Goal: Task Accomplishment & Management: Use online tool/utility

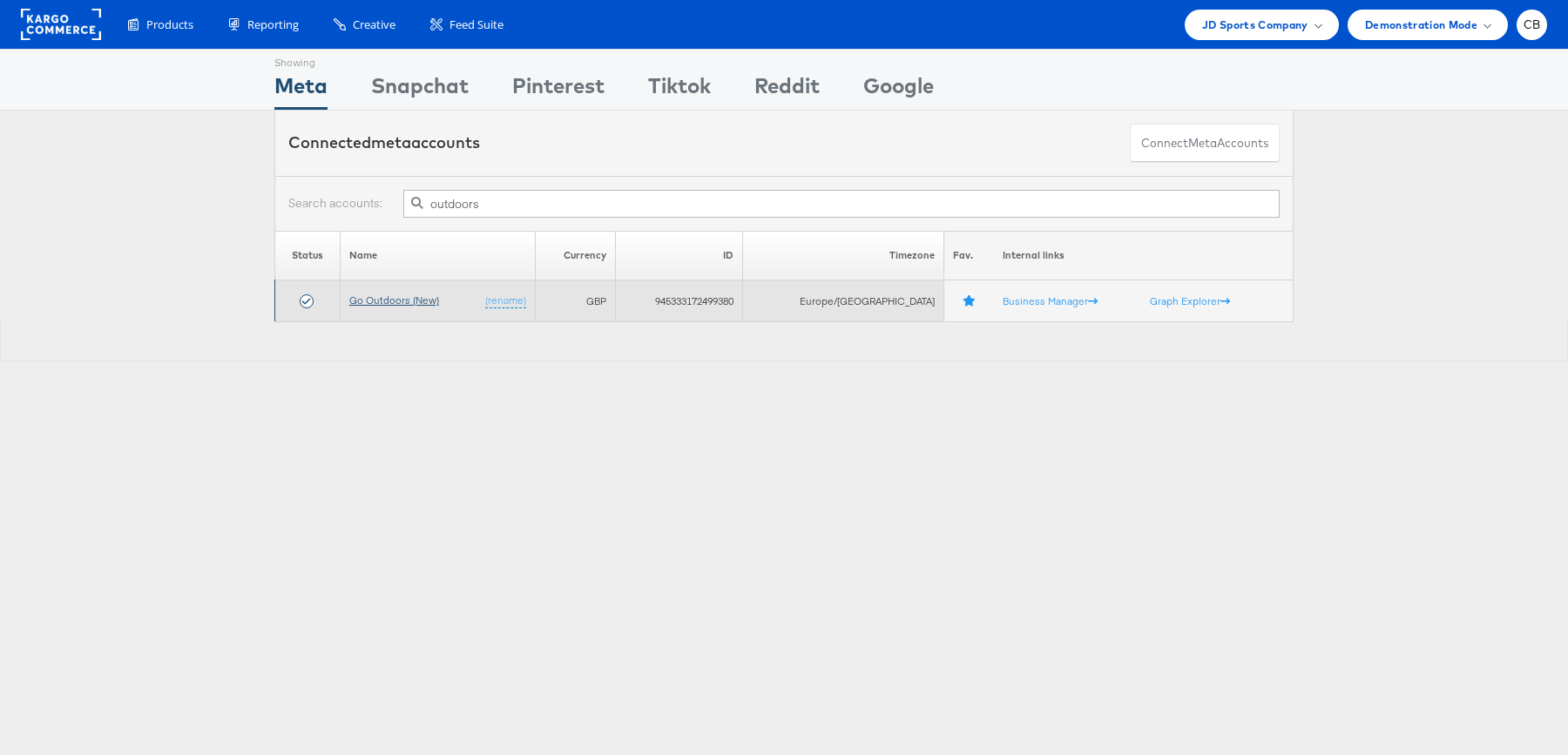
type input "outdoors"
click at [415, 297] on link "Go Outdoors (New)" at bounding box center [394, 300] width 90 height 13
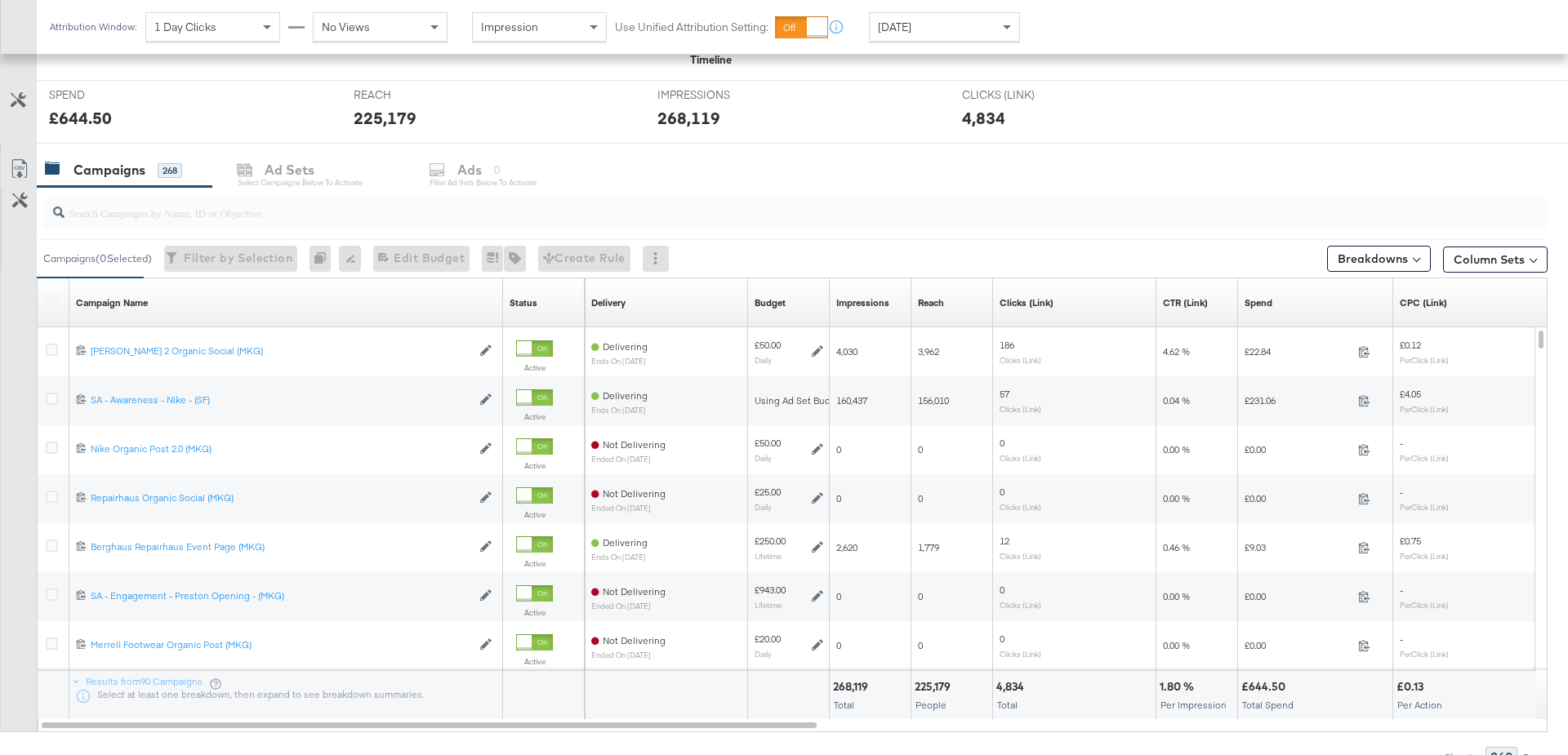
scroll to position [676, 0]
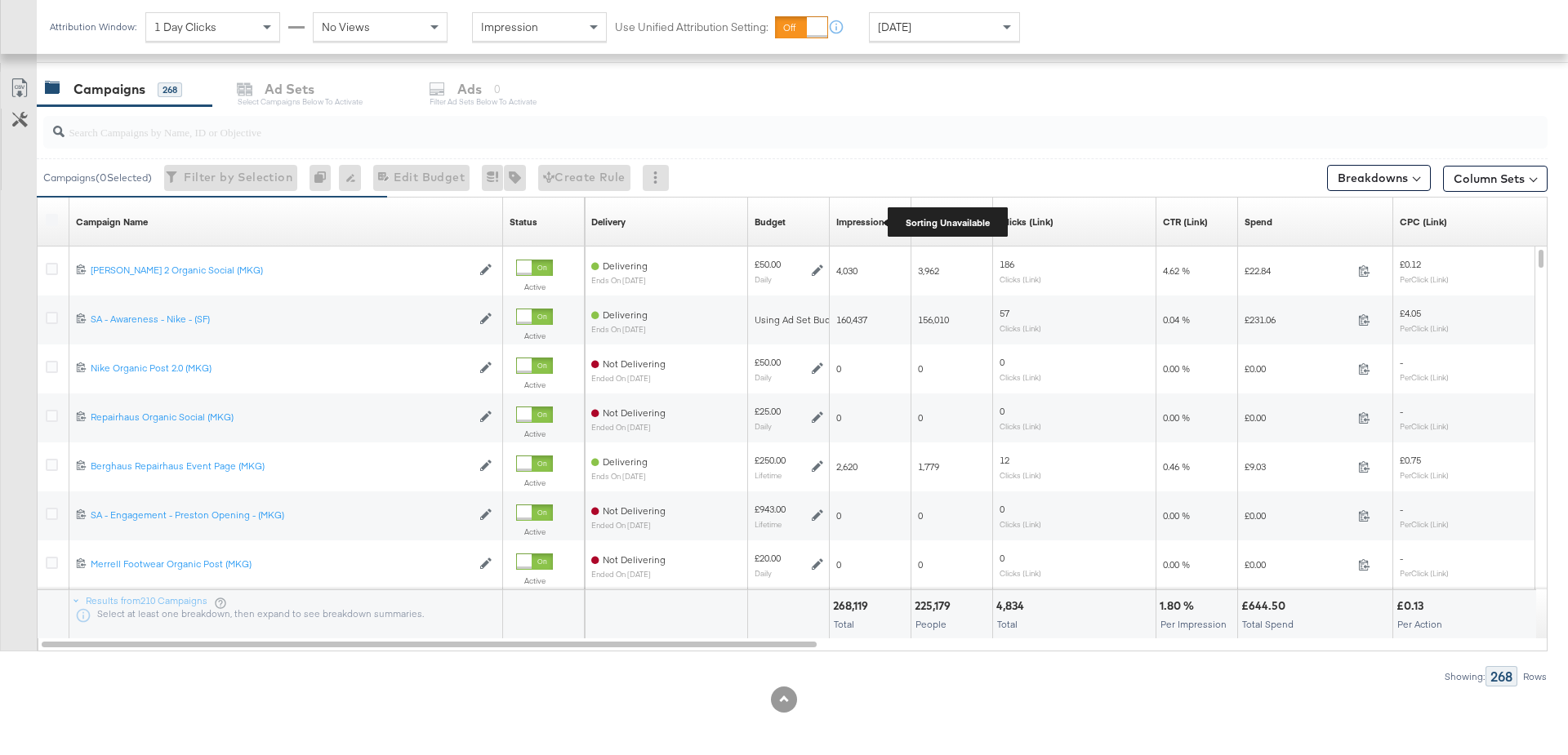
click at [873, 216] on div "Impressions" at bounding box center [862, 222] width 53 height 13
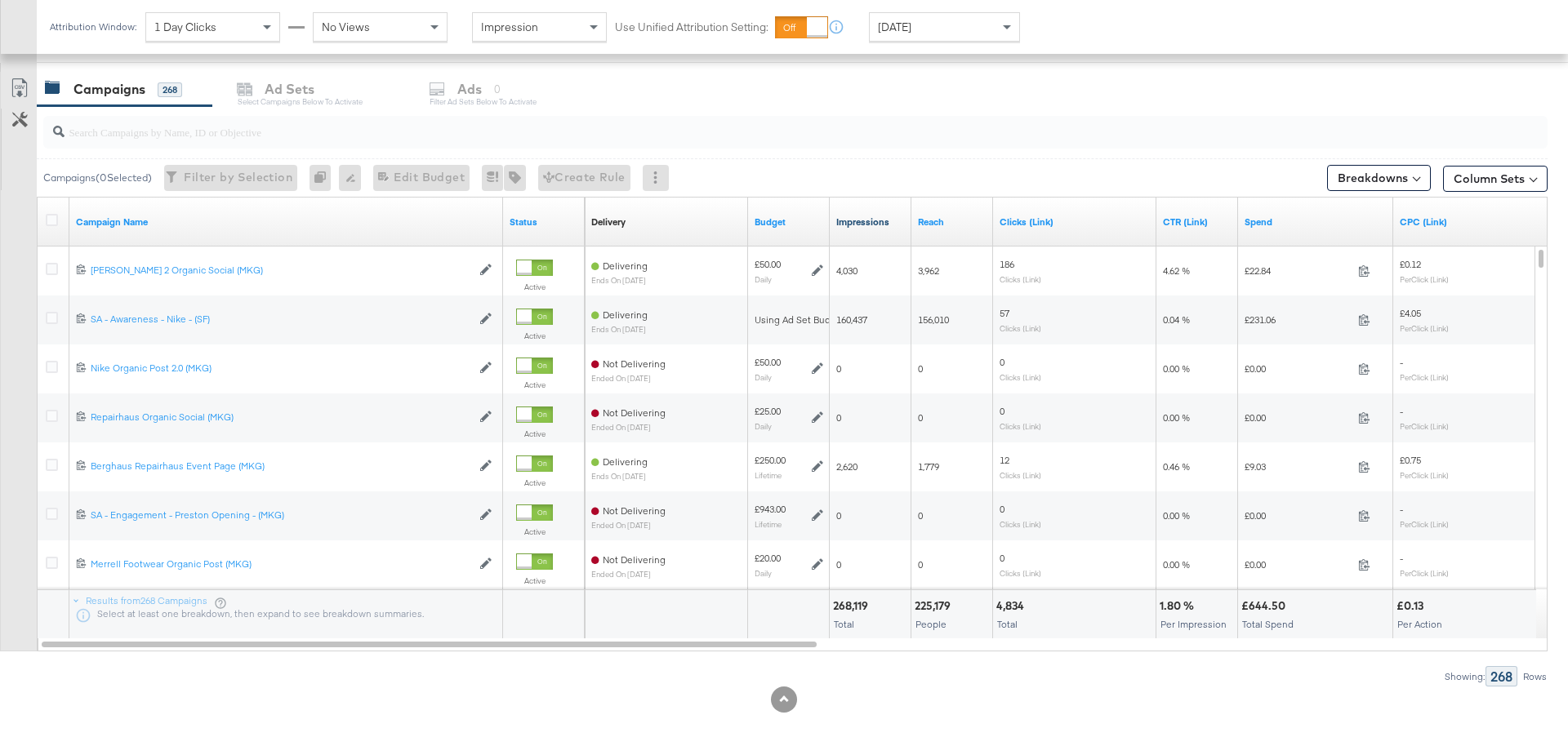
click at [851, 217] on link "Impressions" at bounding box center [870, 222] width 68 height 13
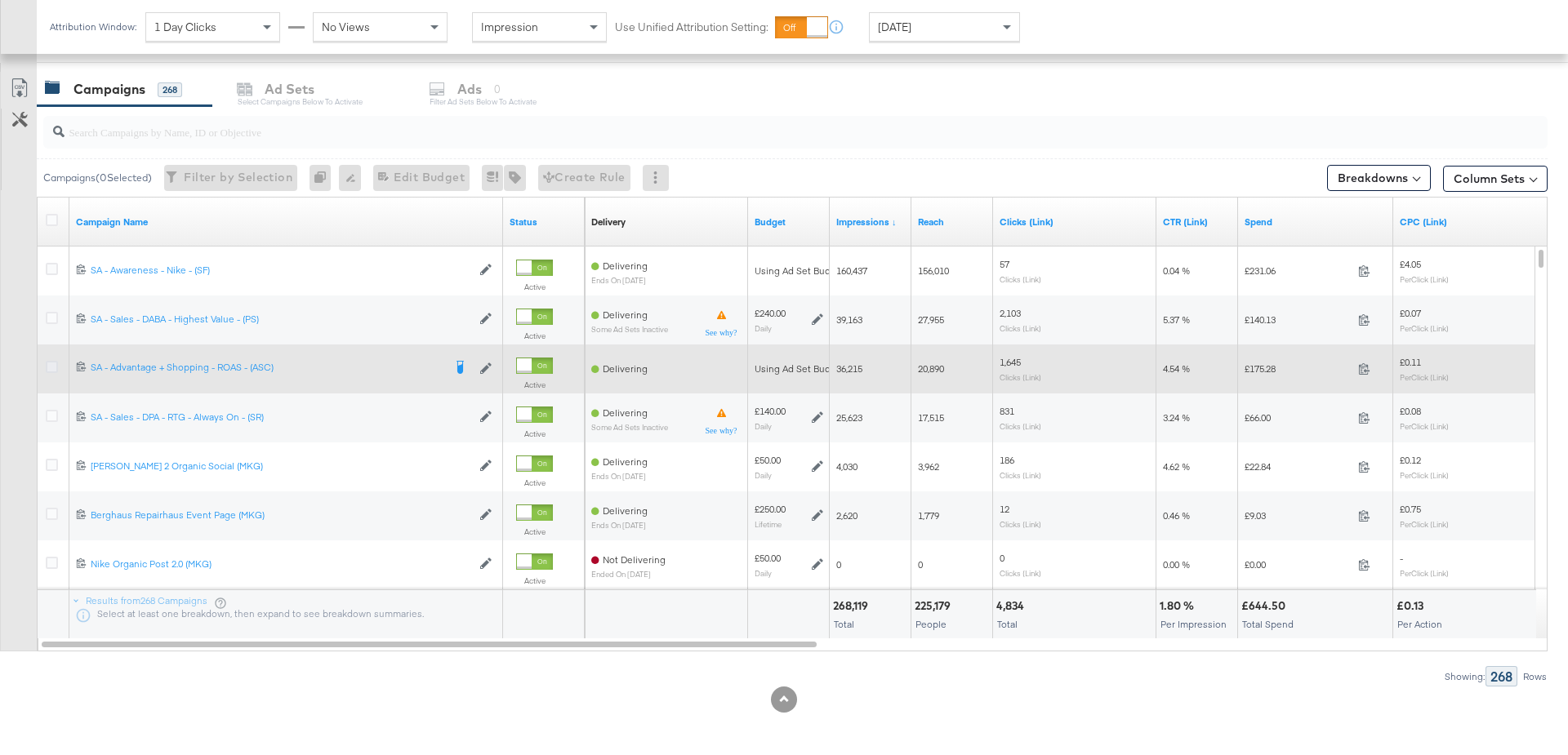
click at [50, 367] on icon at bounding box center [52, 367] width 12 height 12
click at [0, 0] on input "checkbox" at bounding box center [0, 0] width 0 height 0
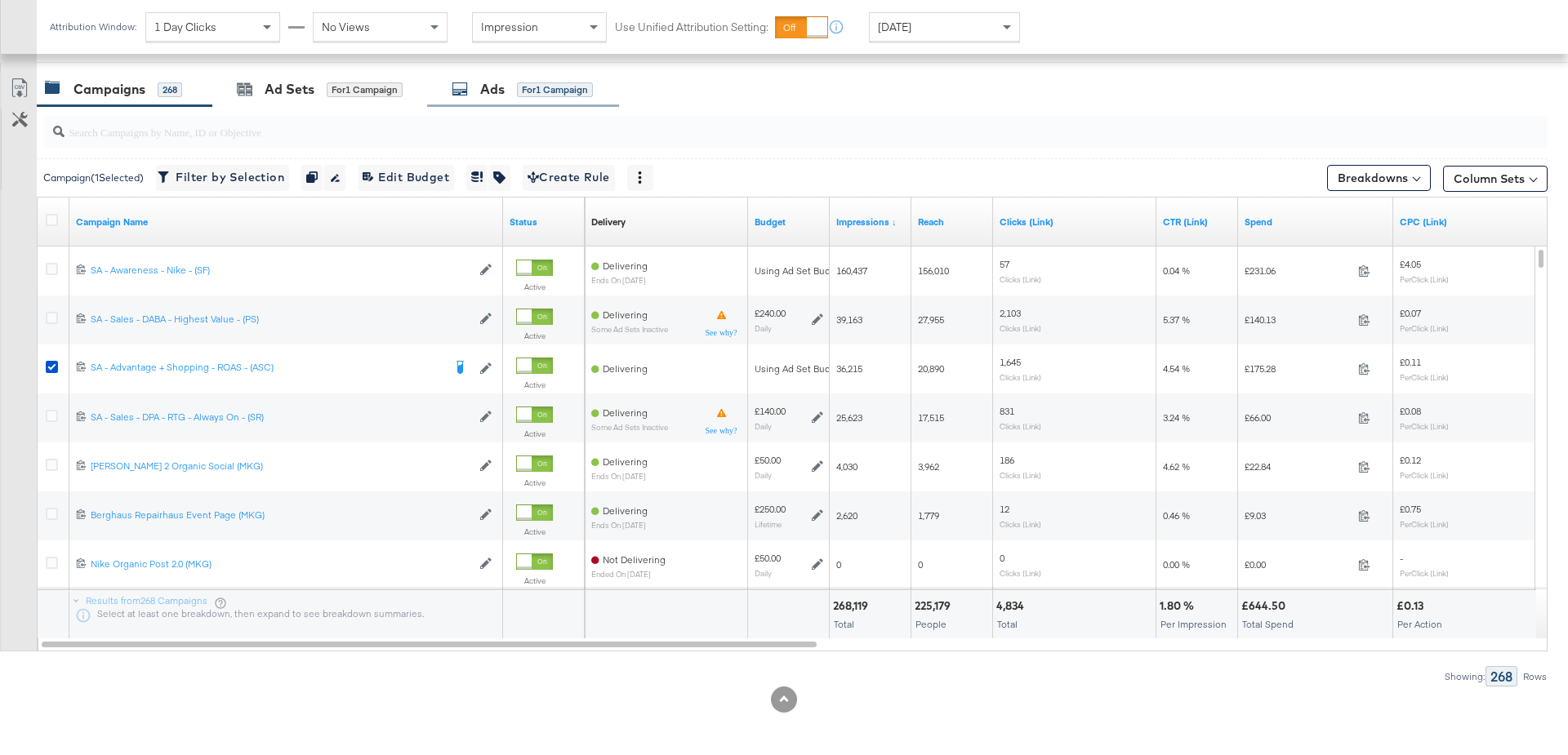
click at [487, 92] on div "Ads" at bounding box center [493, 89] width 25 height 18
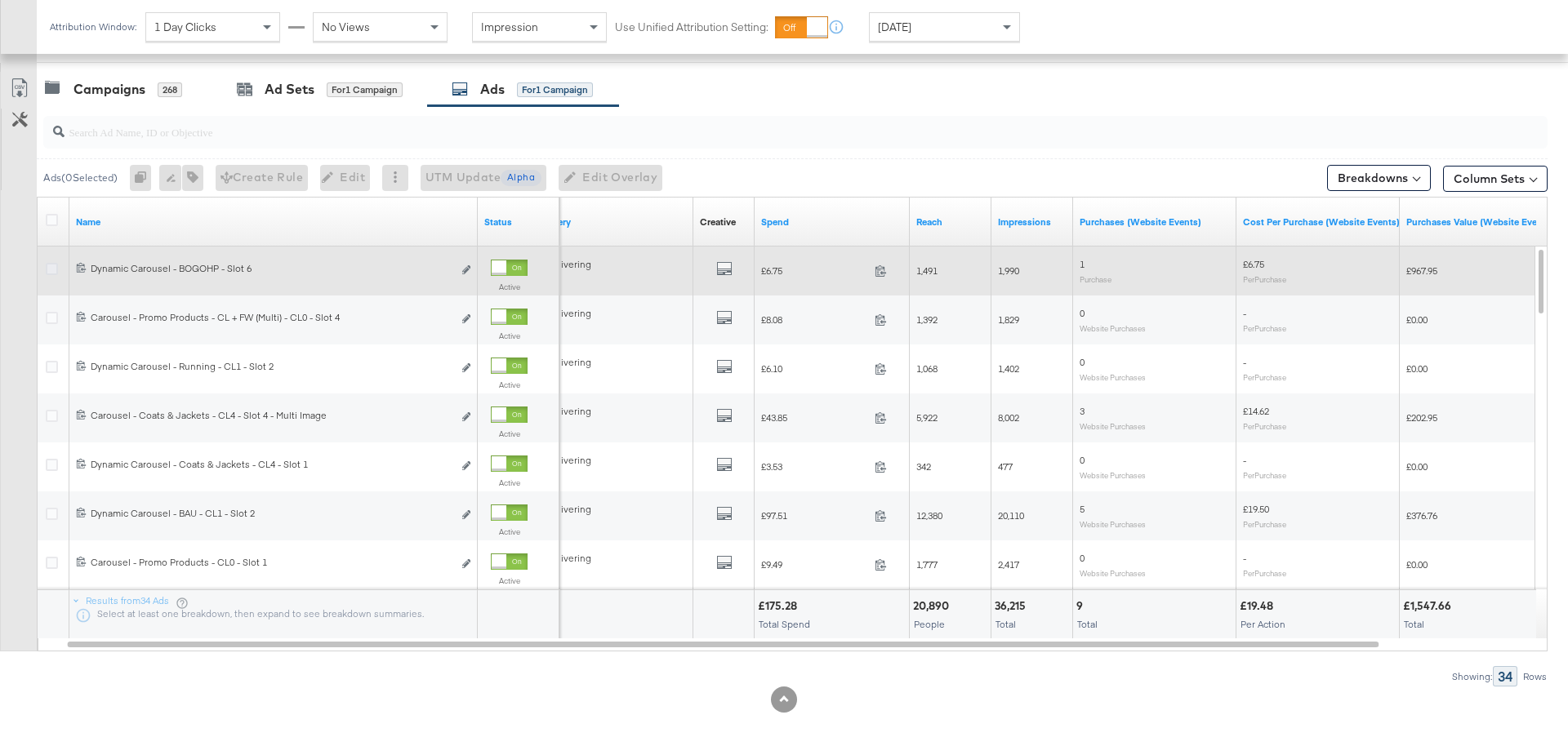
click at [54, 265] on icon at bounding box center [52, 269] width 12 height 12
click at [0, 0] on input "checkbox" at bounding box center [0, 0] width 0 height 0
click at [470, 271] on icon "link" at bounding box center [465, 270] width 8 height 9
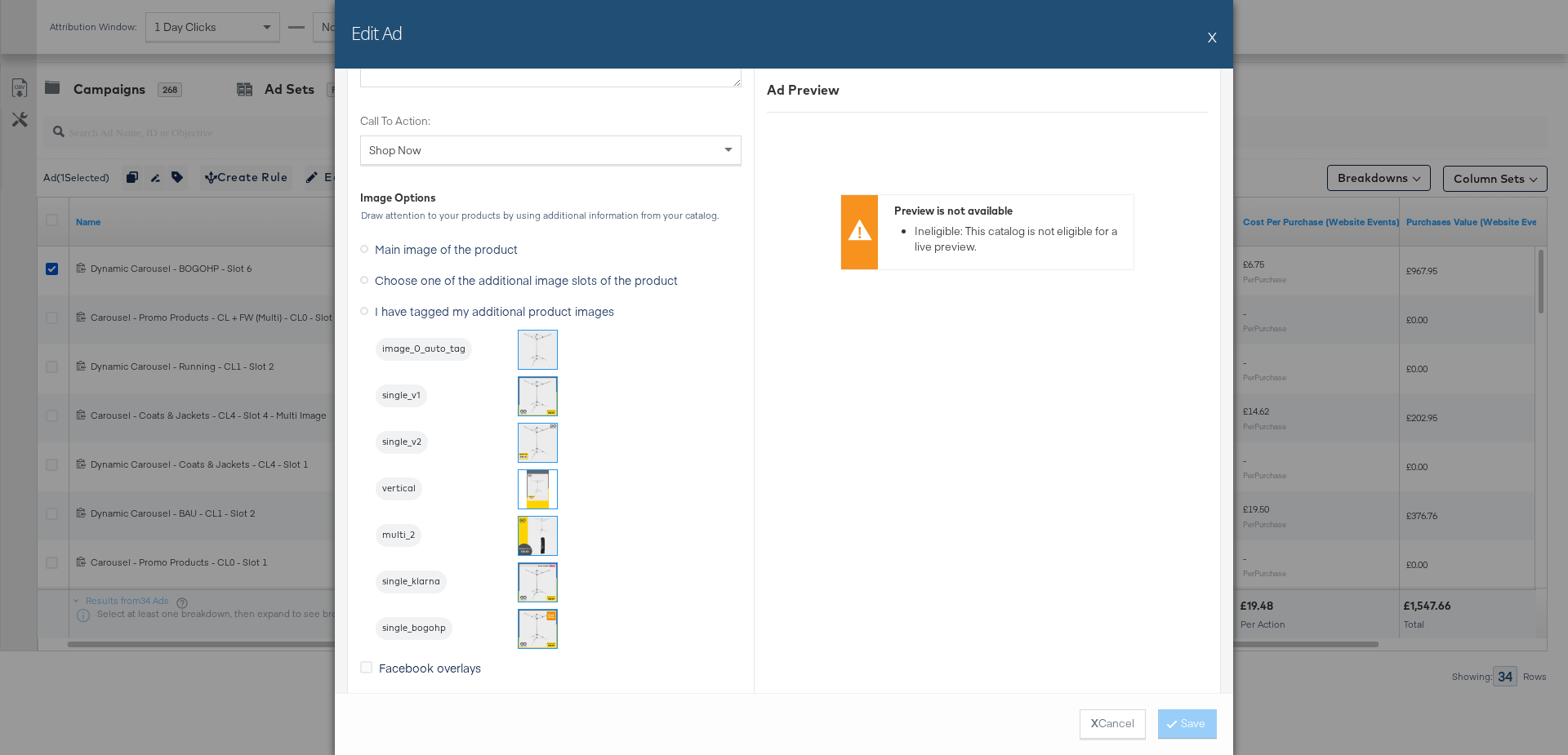
scroll to position [1591, 0]
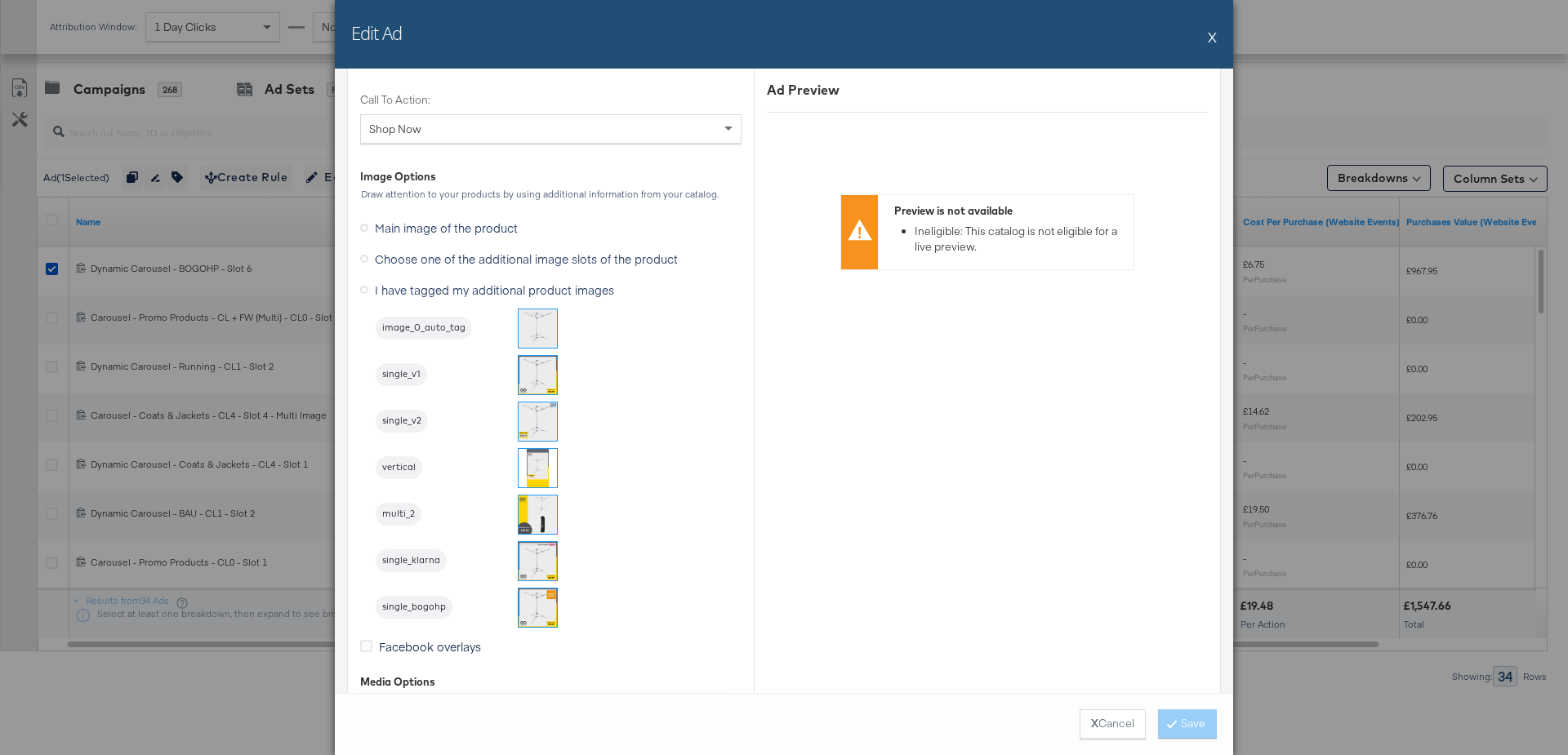
click at [536, 601] on img at bounding box center [538, 608] width 39 height 39
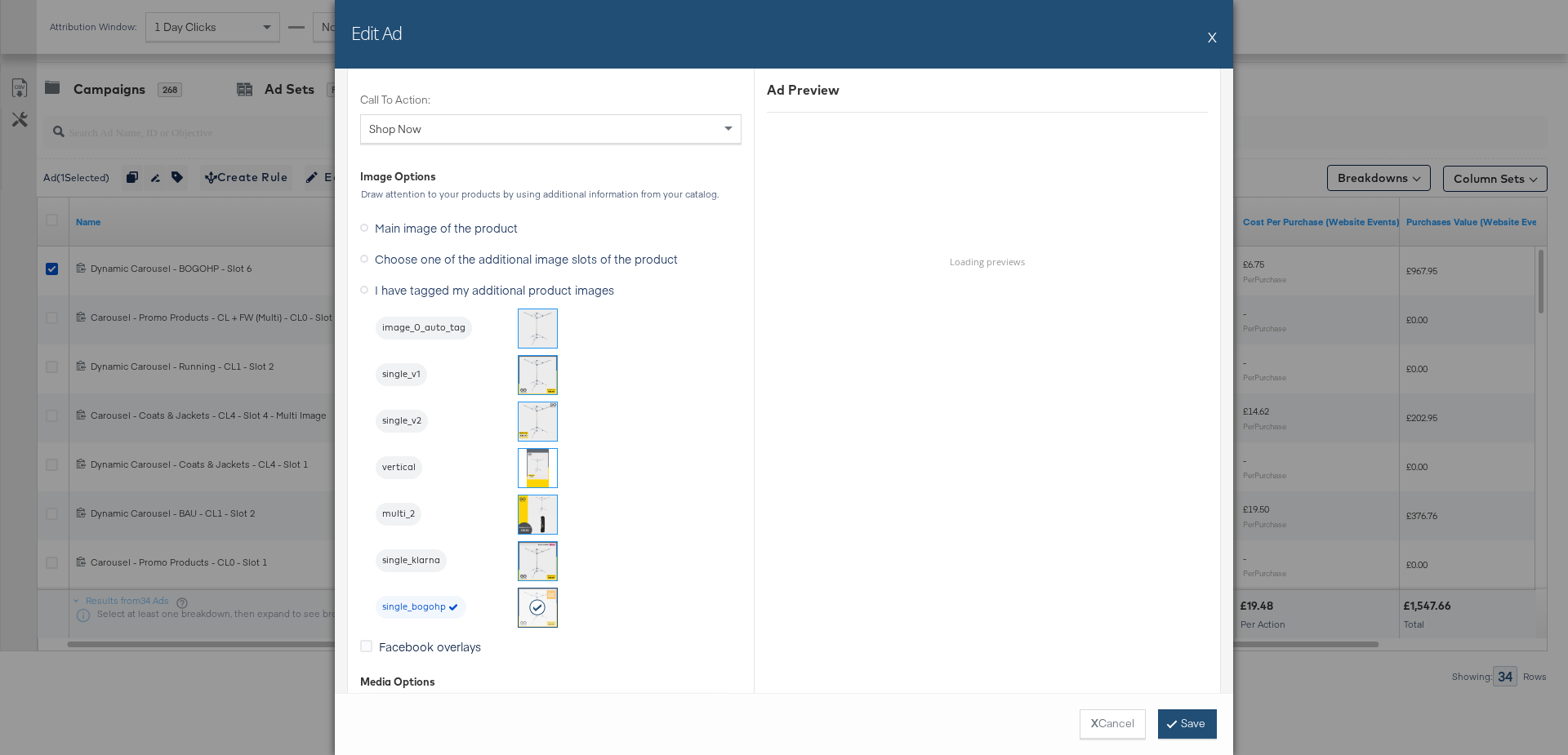
click at [1202, 715] on button "Save" at bounding box center [1187, 723] width 59 height 29
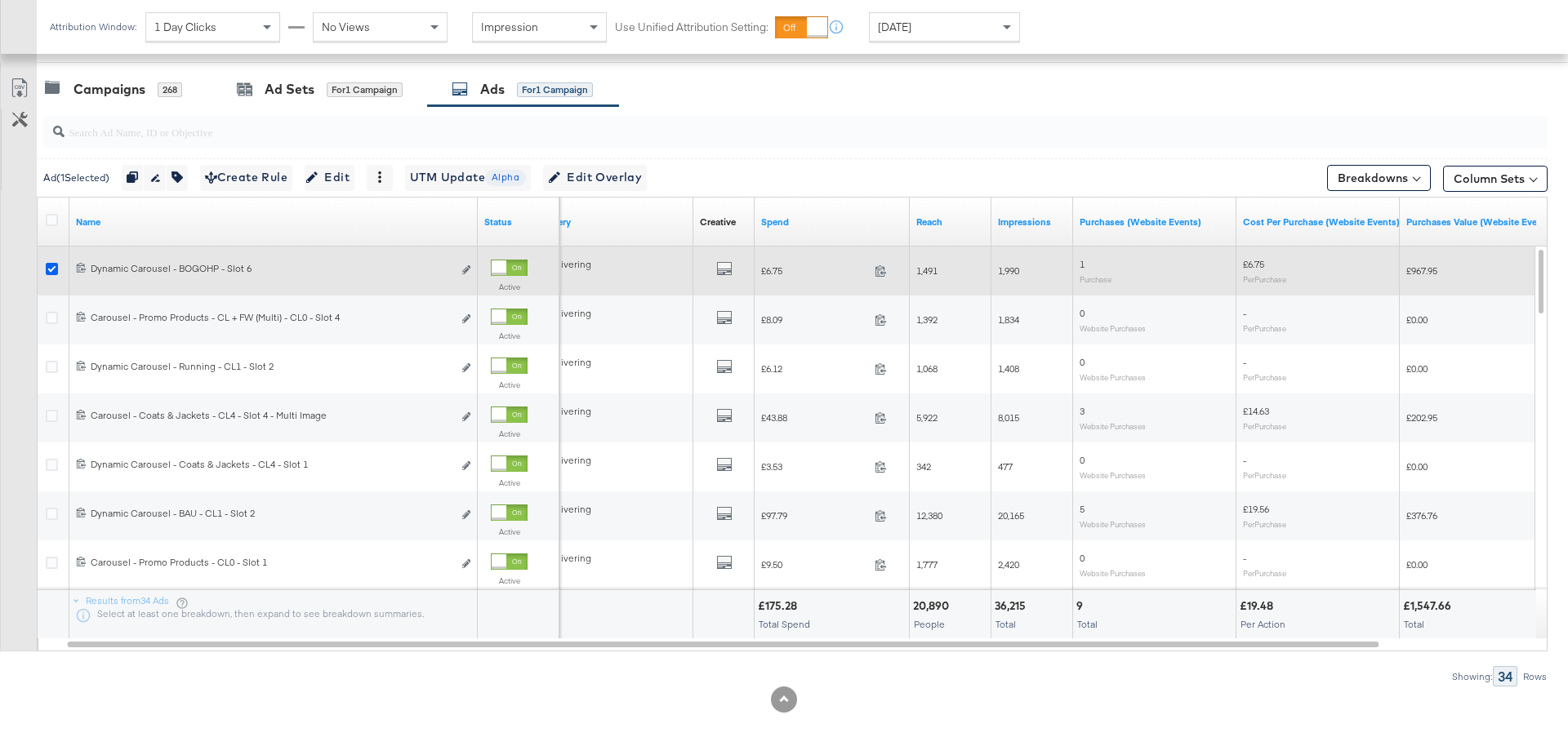
click at [51, 262] on icon at bounding box center [52, 269] width 12 height 12
click at [0, 0] on input "checkbox" at bounding box center [0, 0] width 0 height 0
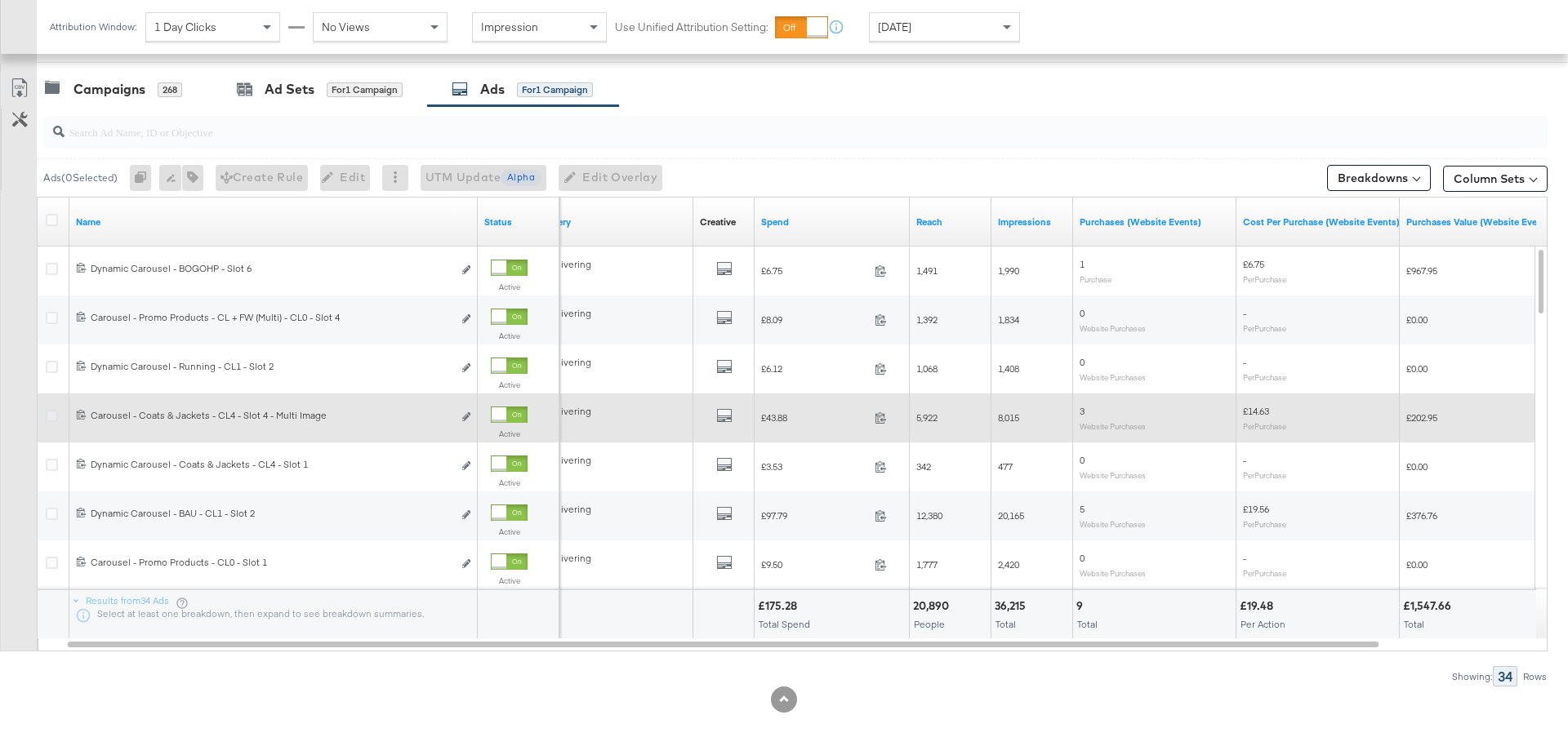
click at [47, 414] on icon at bounding box center [52, 416] width 12 height 12
click at [0, 0] on input "checkbox" at bounding box center [0, 0] width 0 height 0
click at [468, 414] on icon "link" at bounding box center [465, 417] width 8 height 9
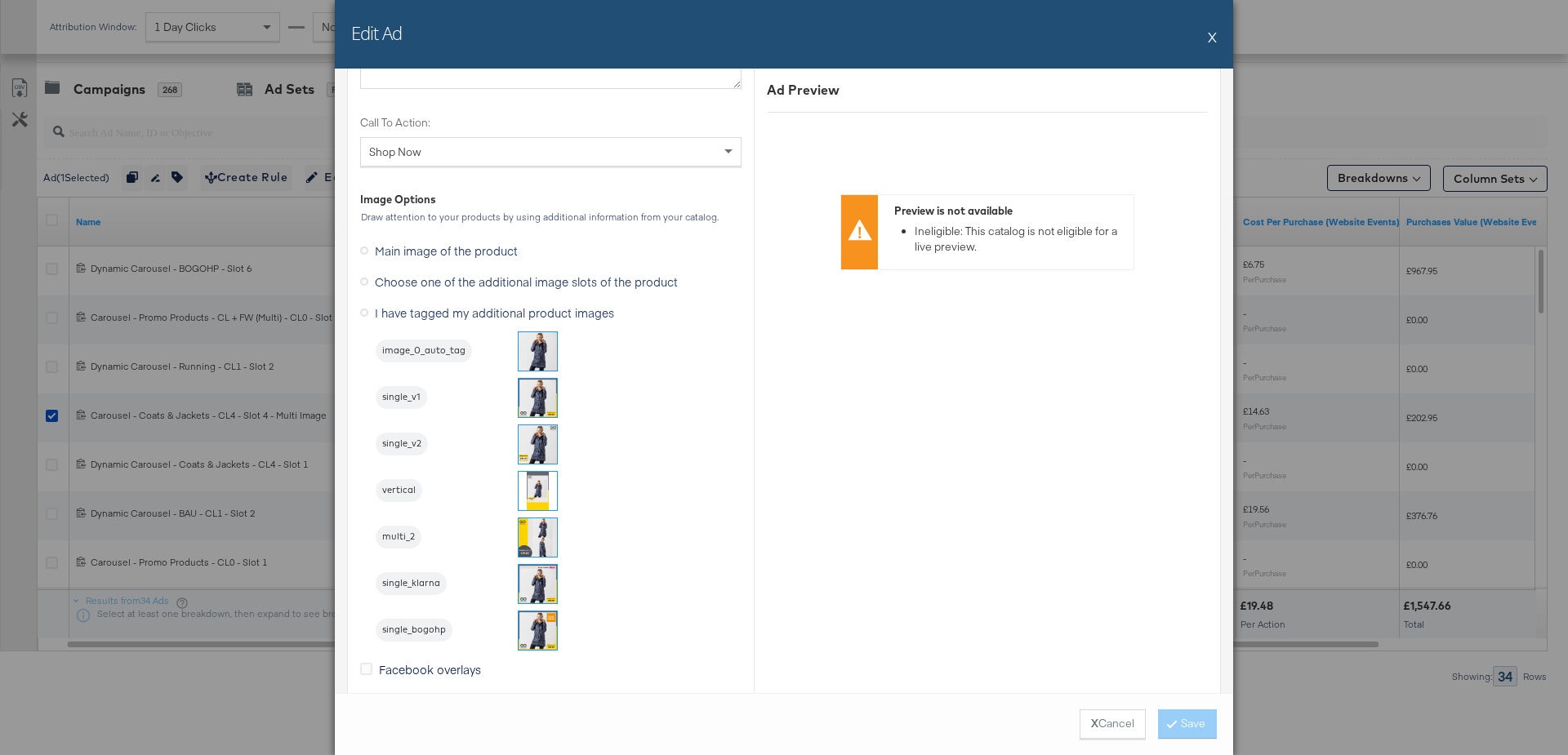
scroll to position [1585, 0]
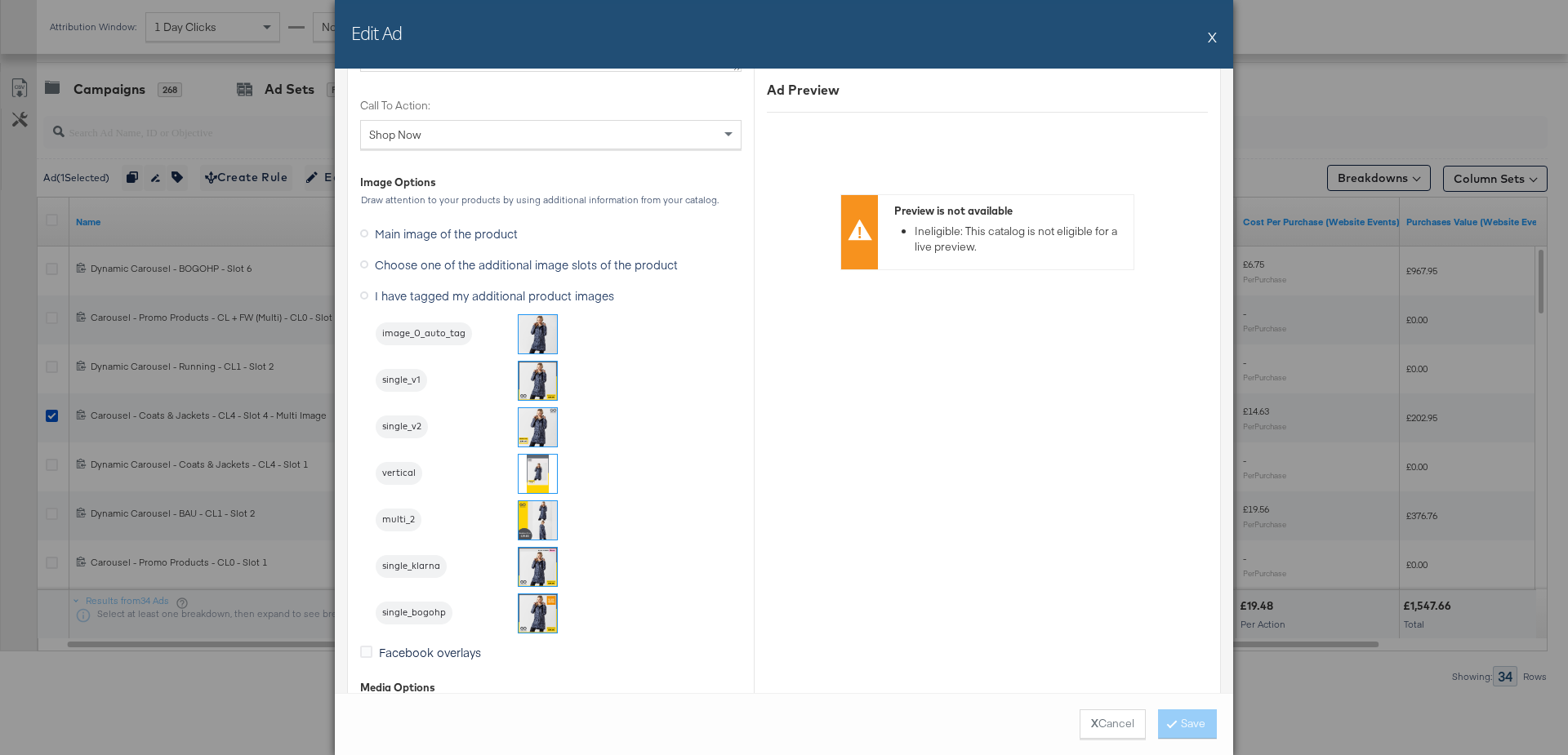
click at [532, 514] on img at bounding box center [538, 521] width 39 height 39
click at [1190, 719] on button "Save" at bounding box center [1187, 723] width 59 height 29
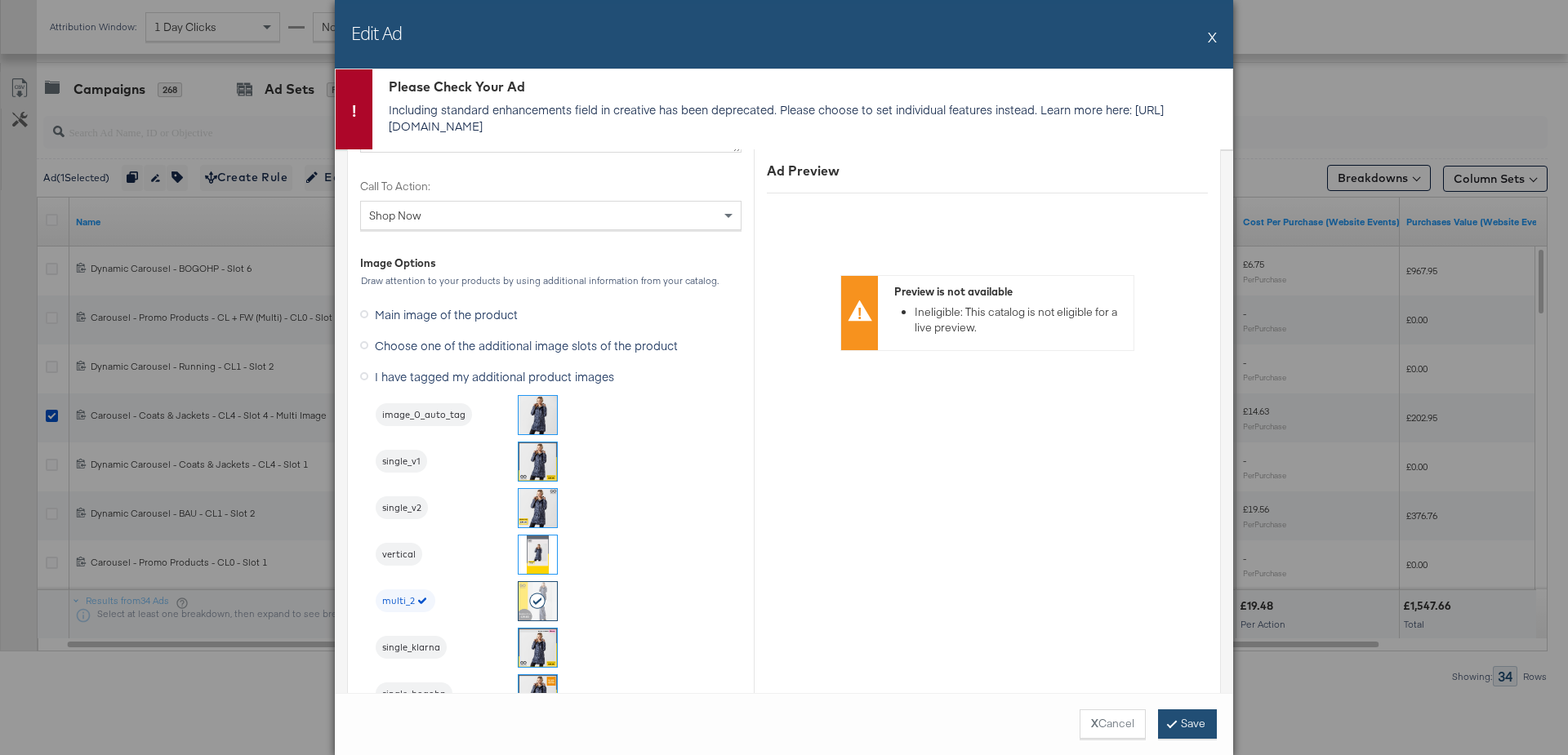
click at [1176, 726] on button "Save" at bounding box center [1187, 723] width 59 height 29
click at [1216, 37] on button "X" at bounding box center [1212, 36] width 9 height 32
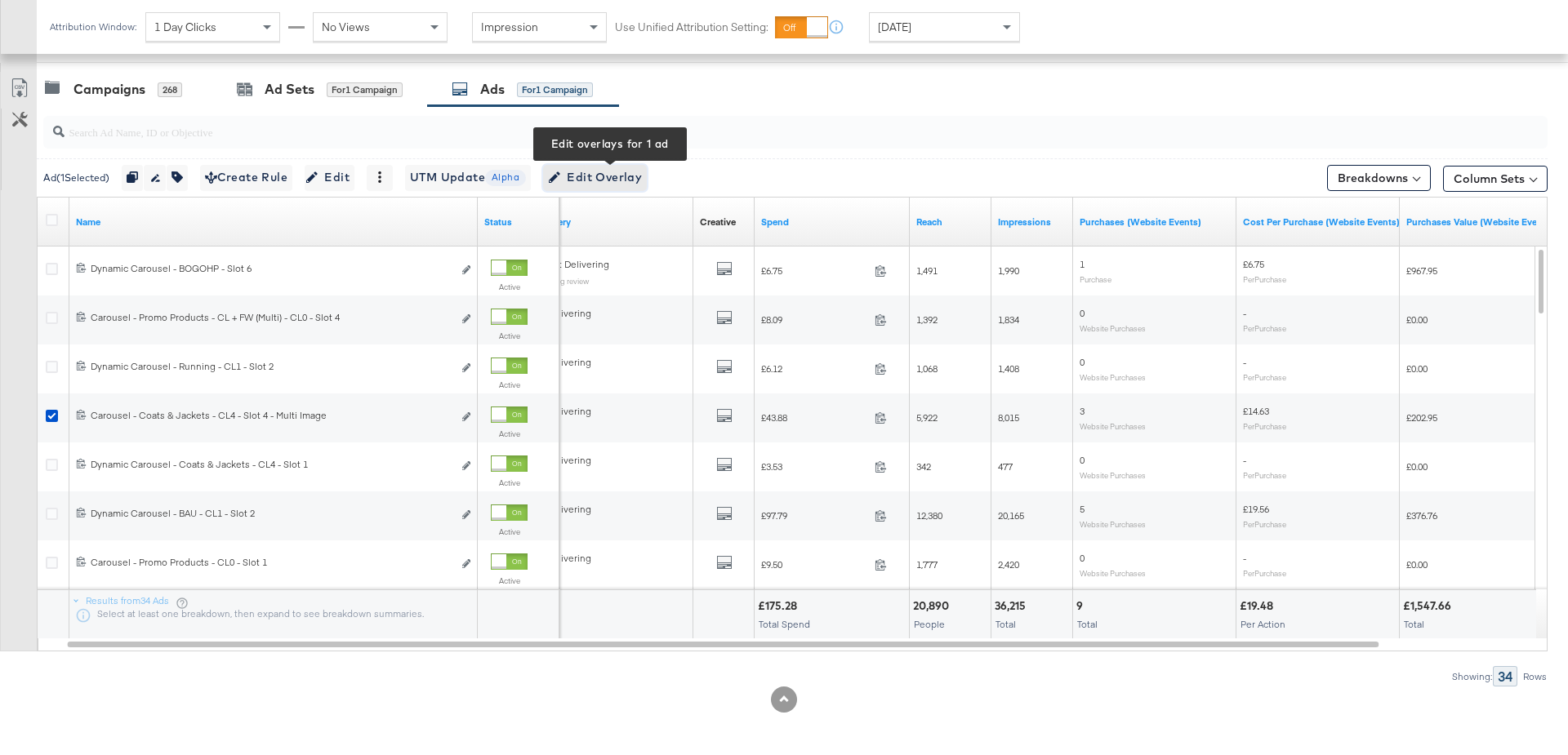
click at [608, 181] on span "Edit Overlay Edit overlays for 1 ad" at bounding box center [594, 177] width 94 height 20
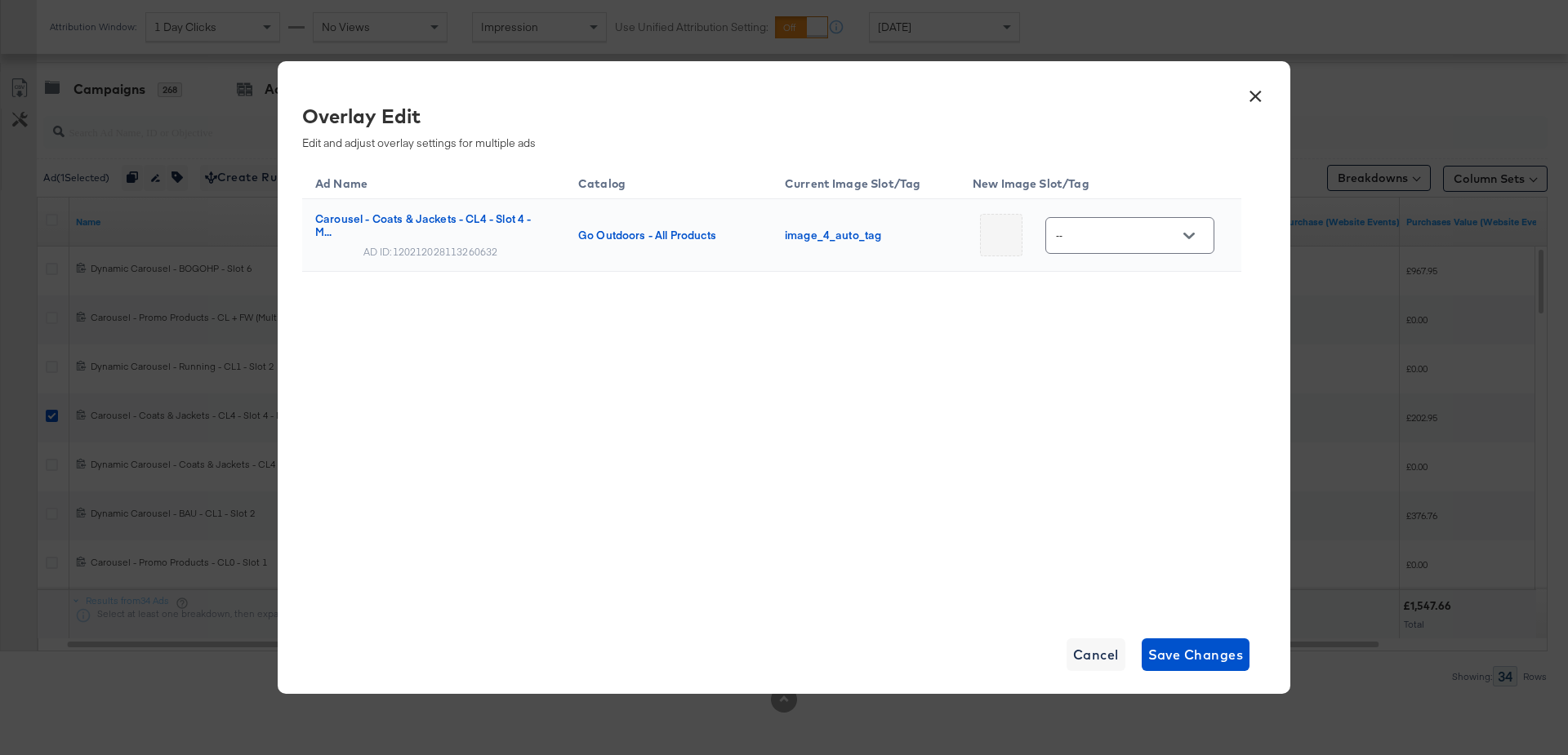
click at [1185, 239] on icon "Open" at bounding box center [1189, 235] width 11 height 11
click at [1183, 334] on img at bounding box center [1184, 334] width 2 height 2
type input "Slot_4"
click at [1191, 649] on span "Save Changes" at bounding box center [1196, 655] width 96 height 23
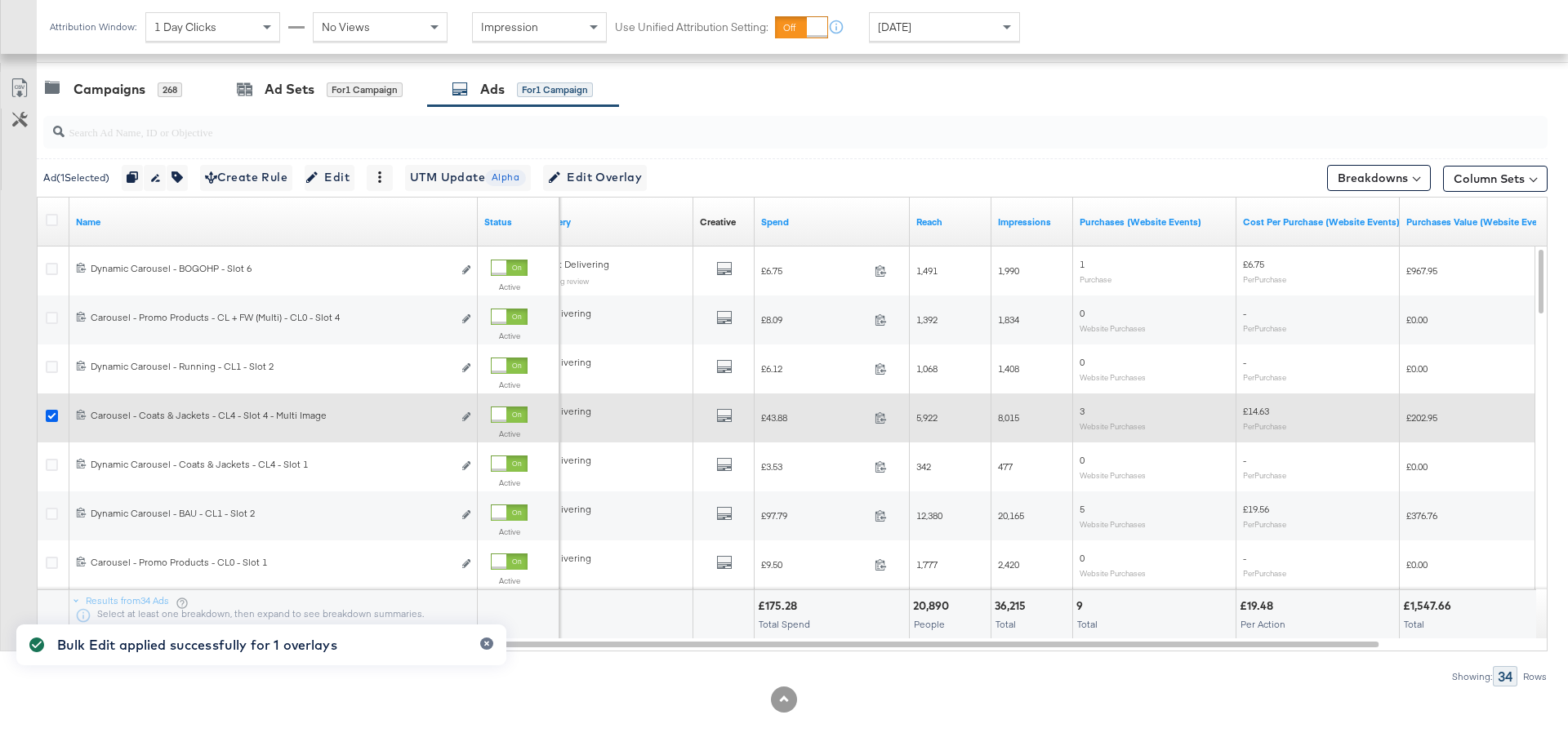
click at [52, 412] on icon at bounding box center [52, 416] width 12 height 12
click at [0, 0] on input "checkbox" at bounding box center [0, 0] width 0 height 0
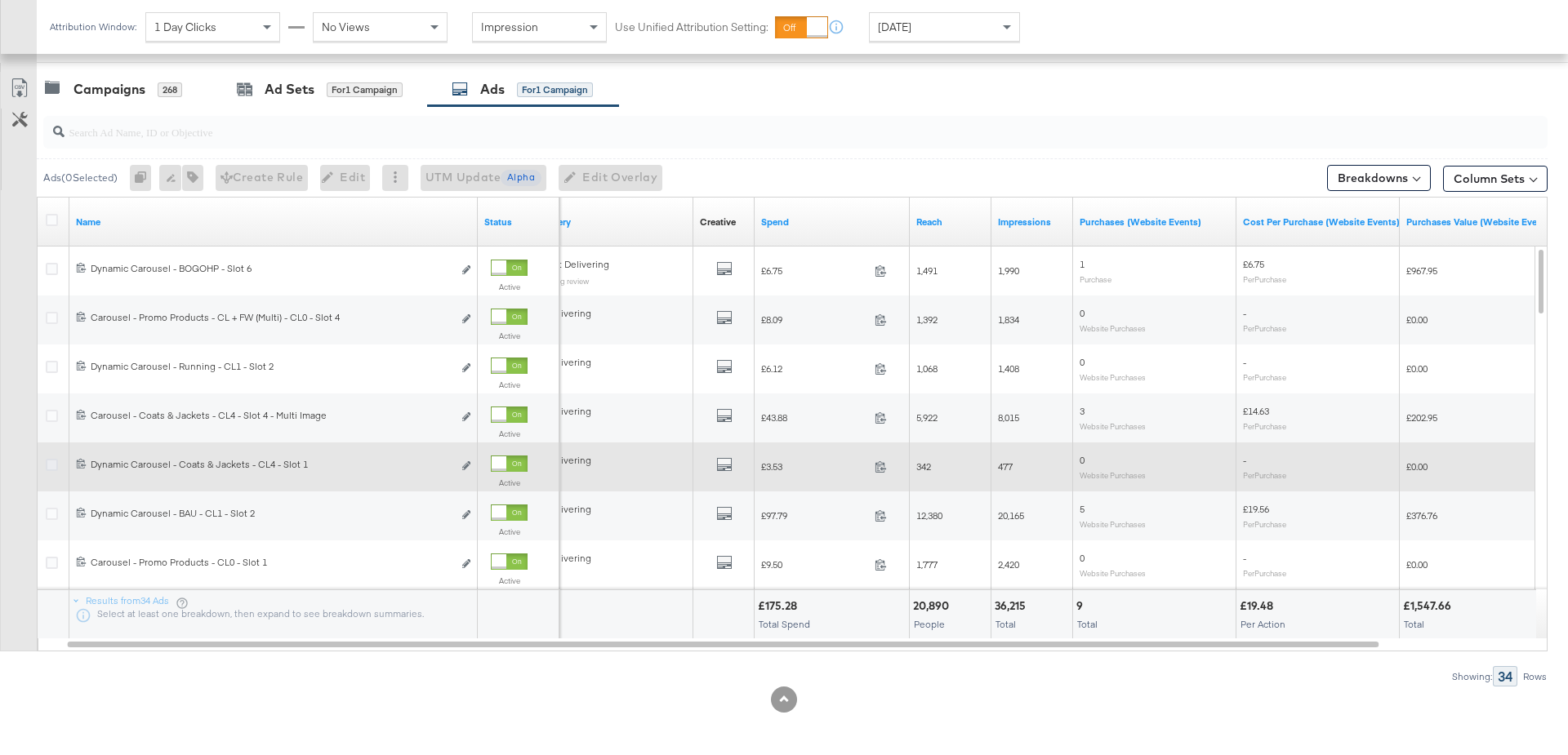
click at [52, 466] on icon at bounding box center [52, 465] width 12 height 12
click at [0, 0] on input "checkbox" at bounding box center [0, 0] width 0 height 0
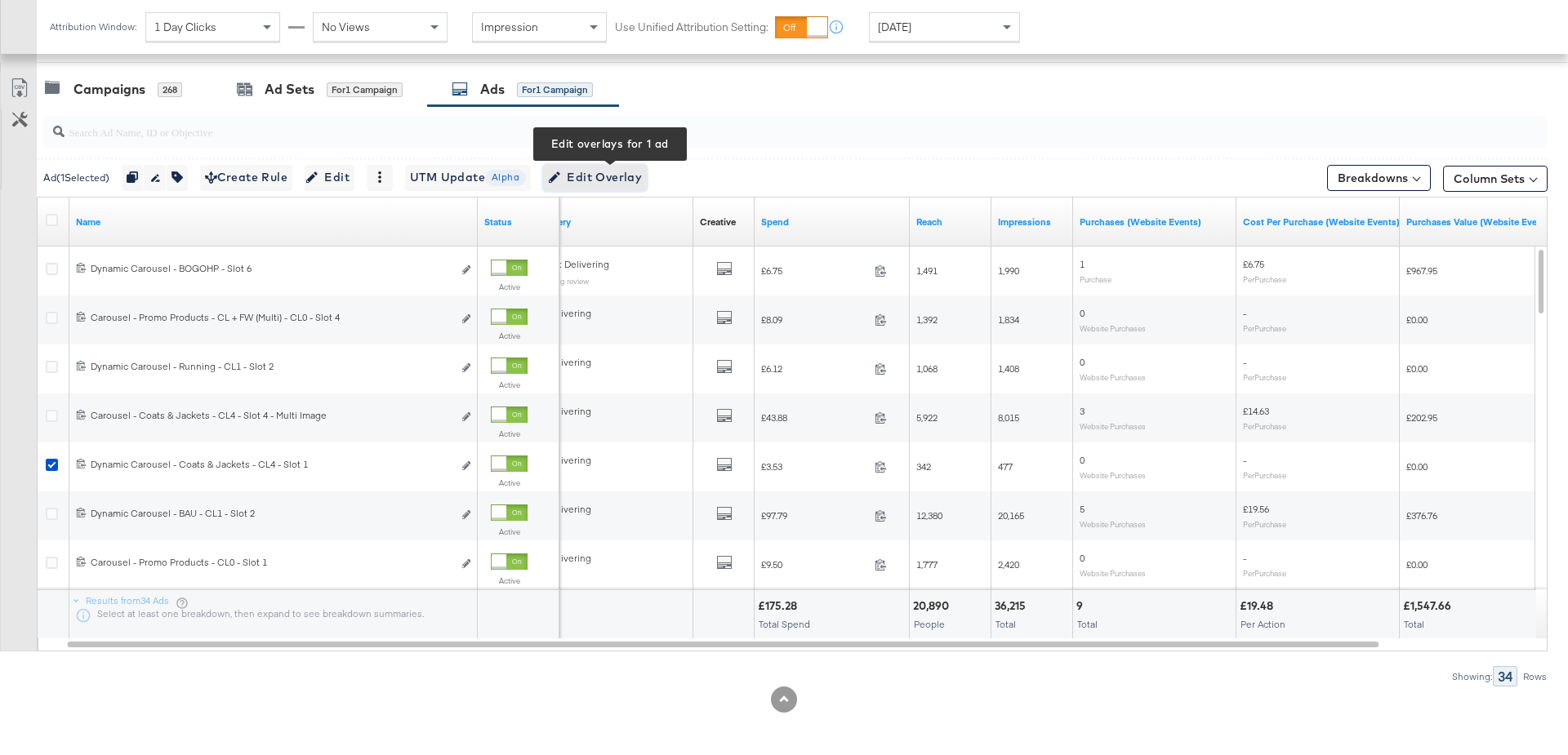
click at [614, 174] on span "Edit Overlay Edit overlays for 1 ad" at bounding box center [594, 177] width 94 height 20
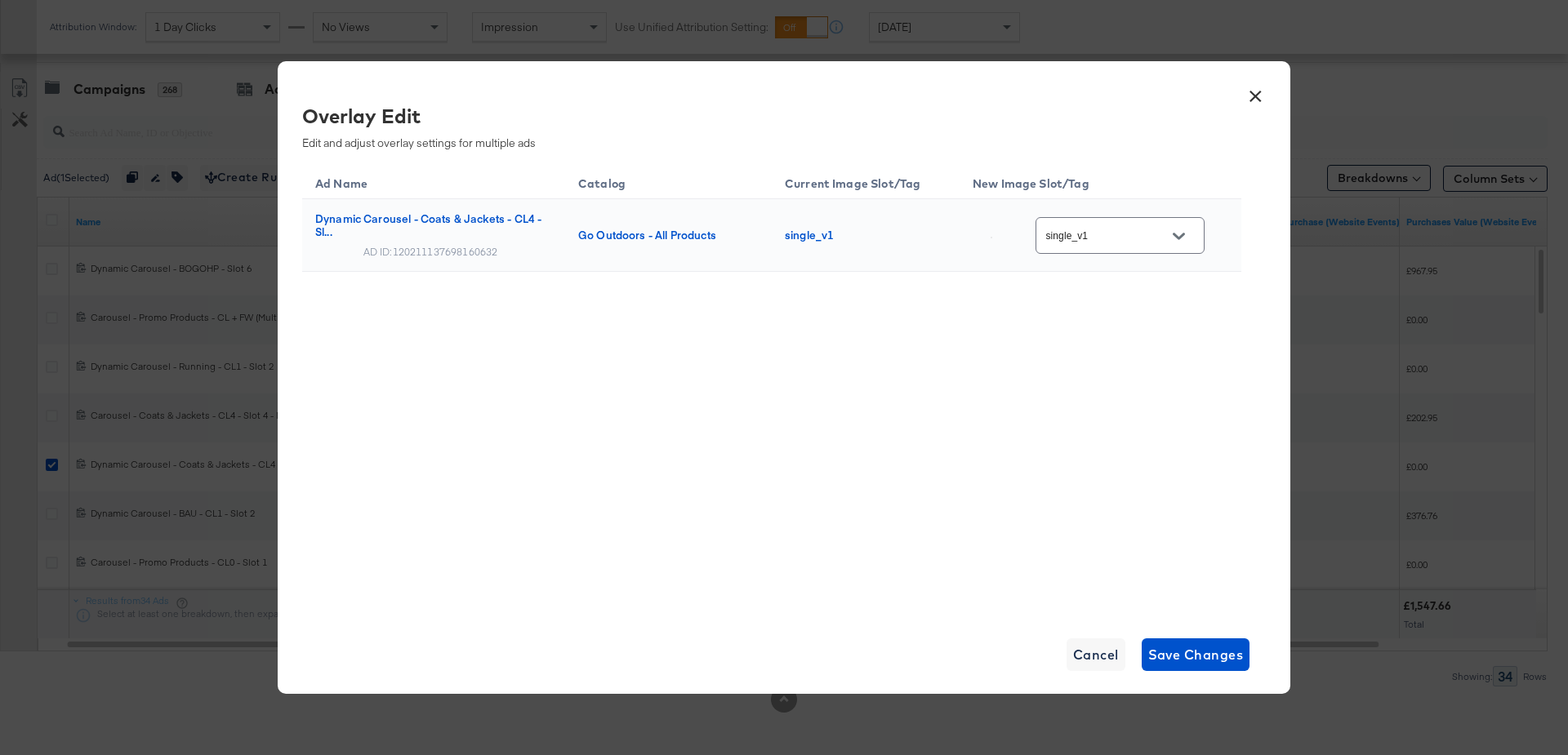
click at [1256, 92] on button "×" at bounding box center [1255, 91] width 29 height 29
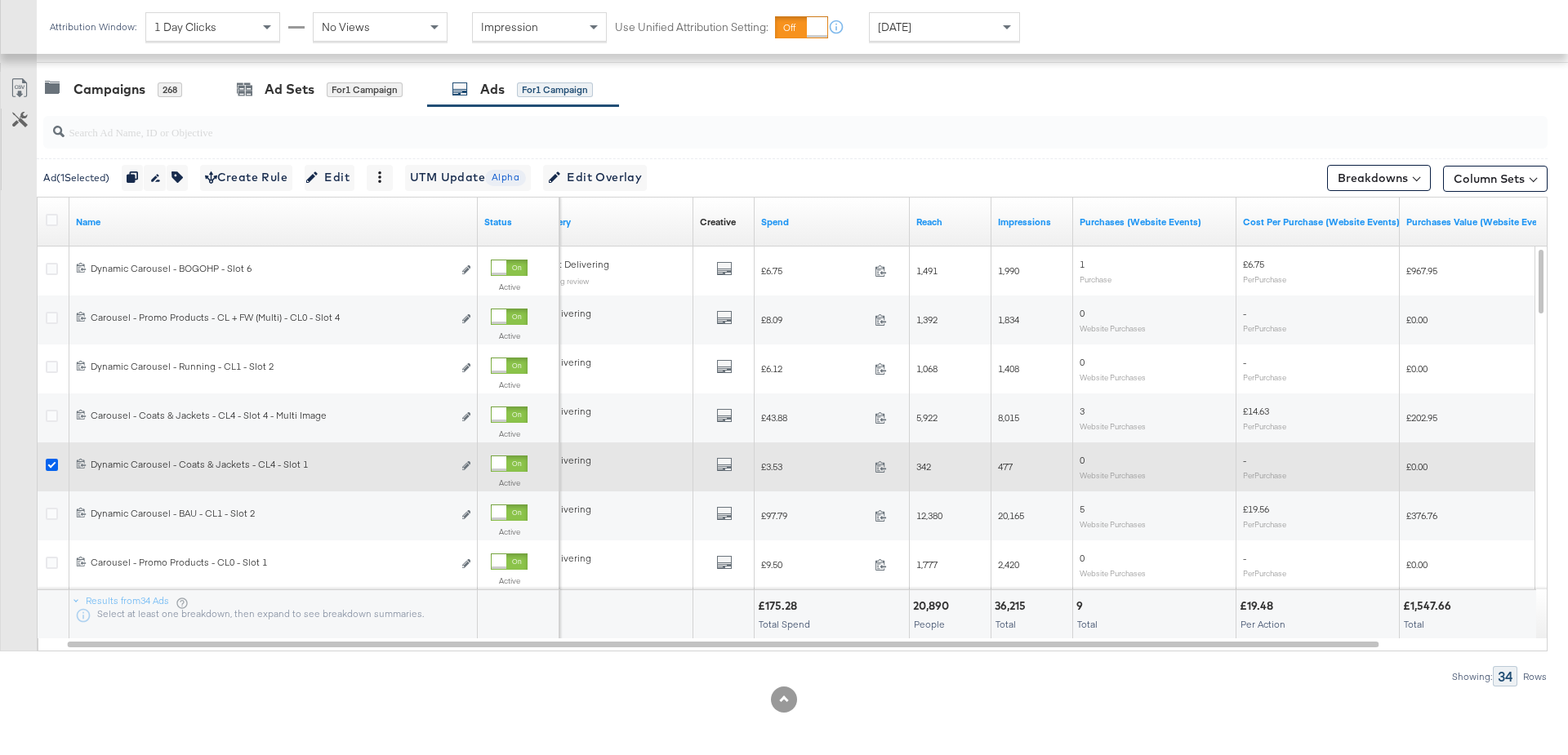
click at [54, 461] on icon at bounding box center [52, 465] width 12 height 12
click at [0, 0] on input "checkbox" at bounding box center [0, 0] width 0 height 0
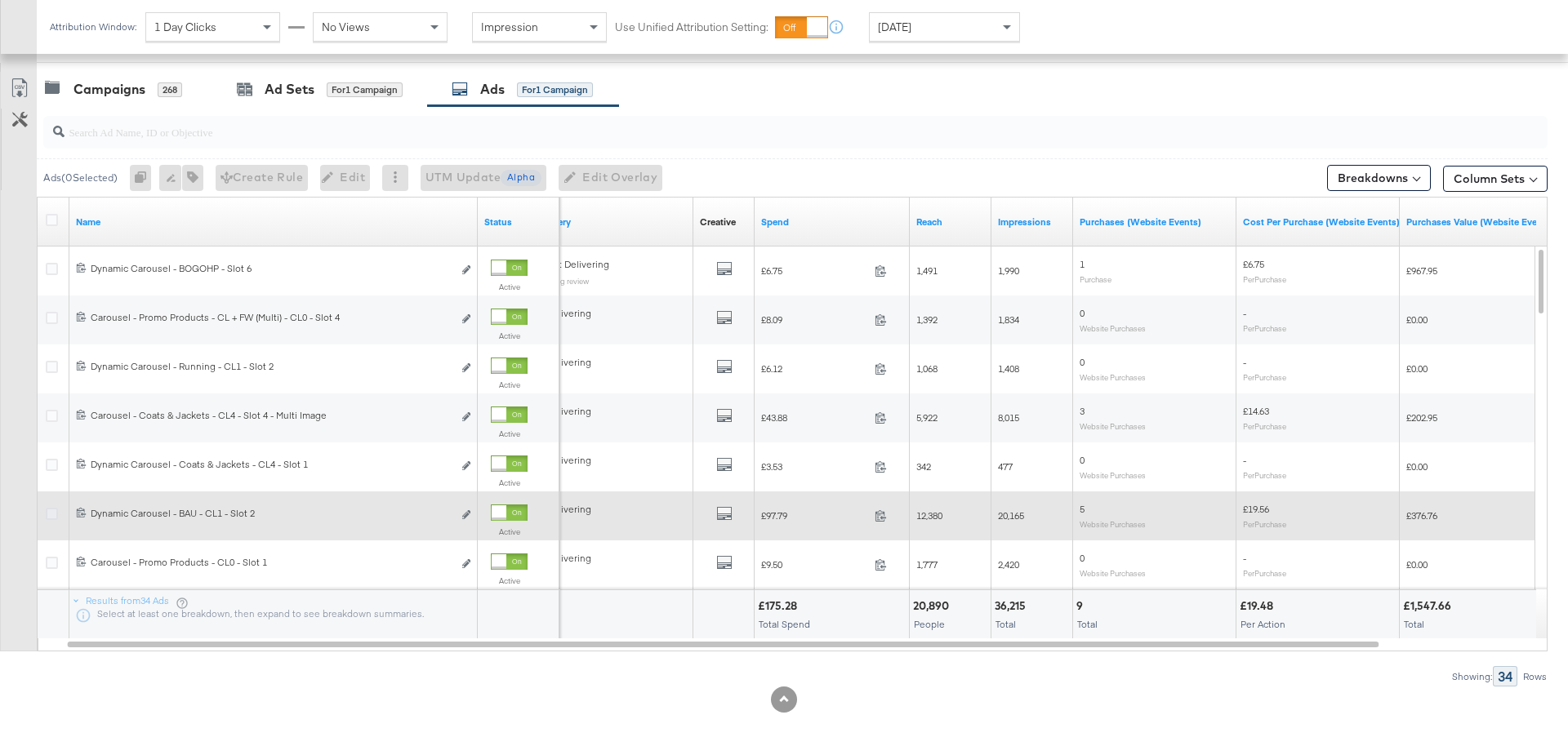
click at [51, 514] on icon at bounding box center [52, 514] width 12 height 12
click at [0, 0] on input "checkbox" at bounding box center [0, 0] width 0 height 0
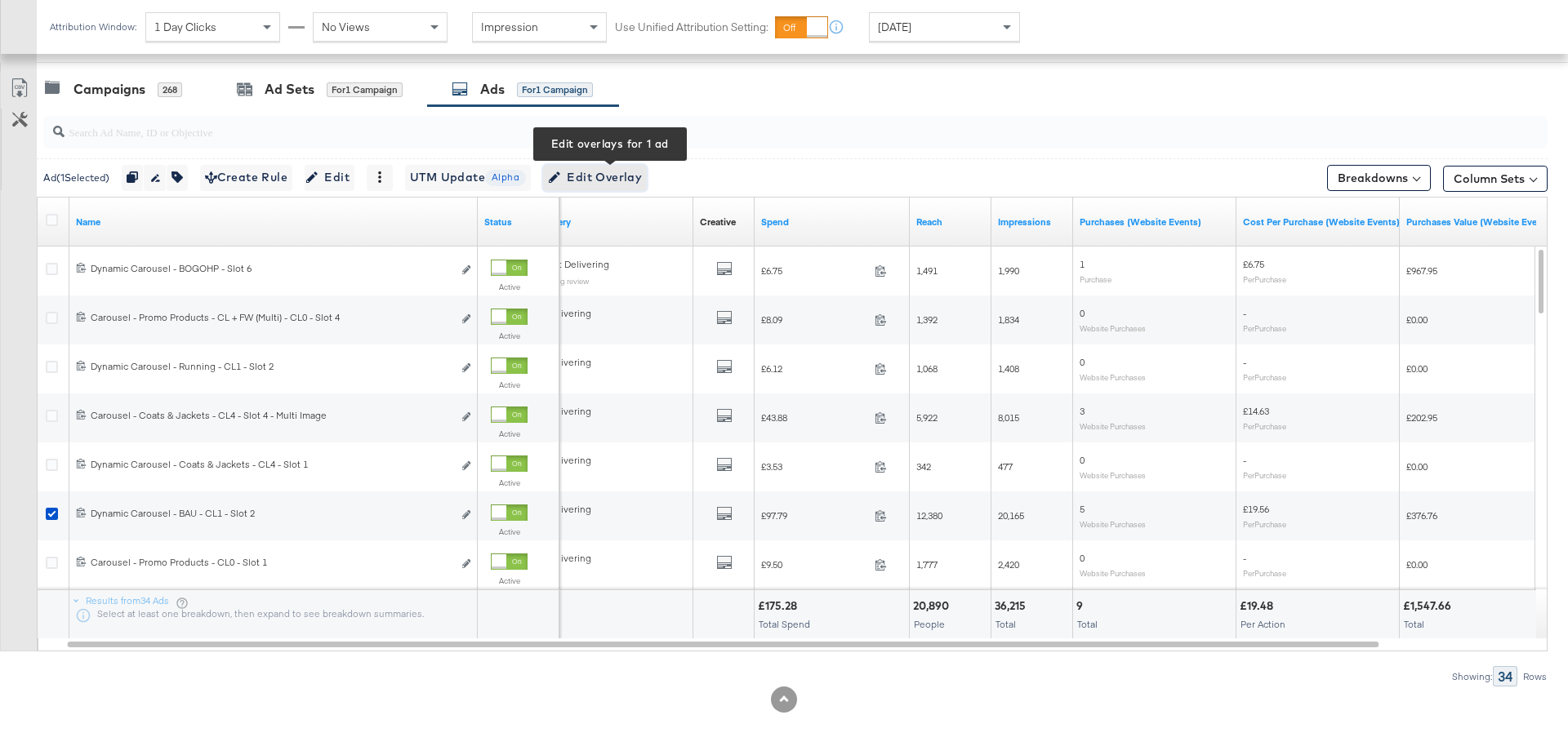
click at [630, 181] on span "Edit Overlay Edit overlays for 1 ad" at bounding box center [594, 177] width 94 height 20
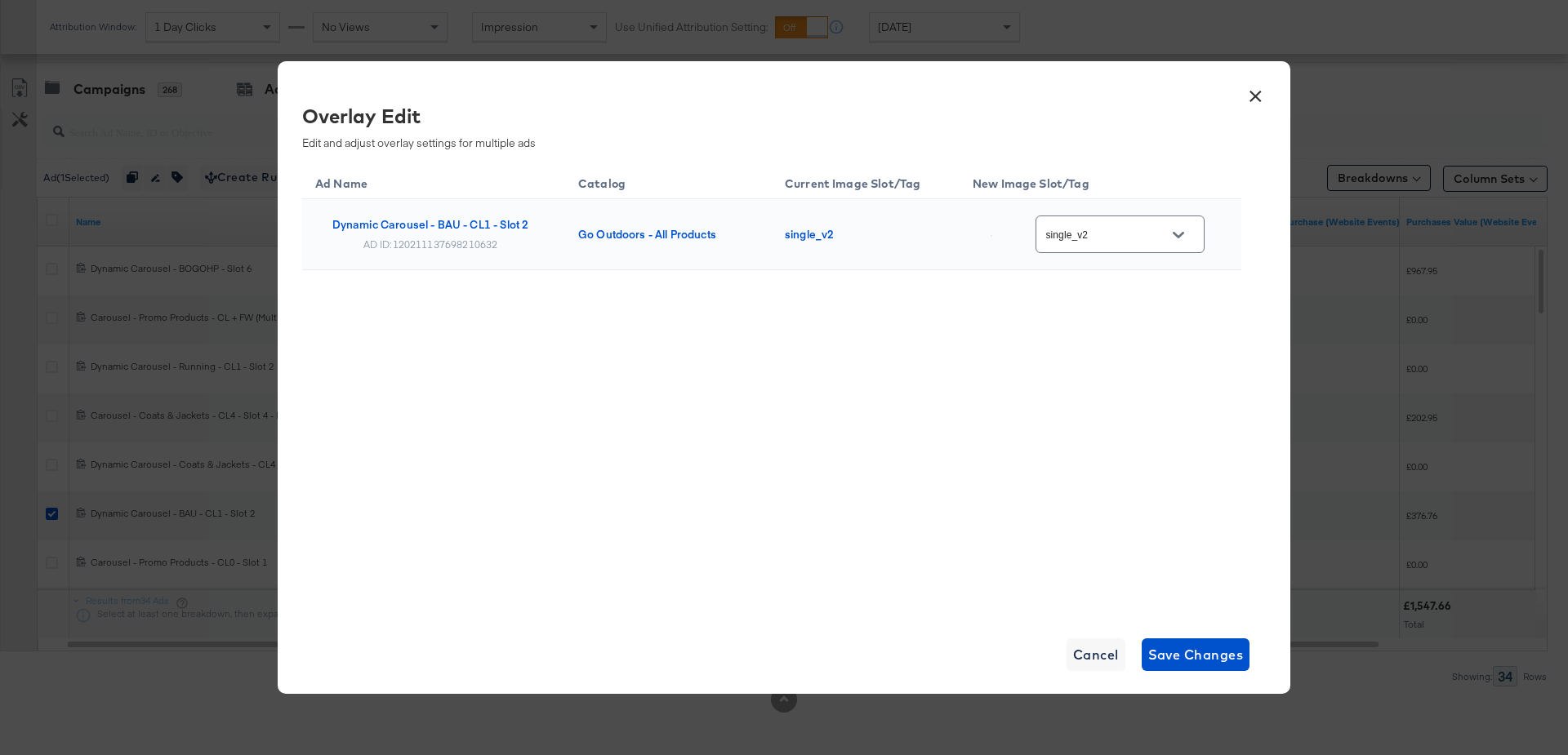
click at [1257, 90] on button "×" at bounding box center [1255, 91] width 29 height 29
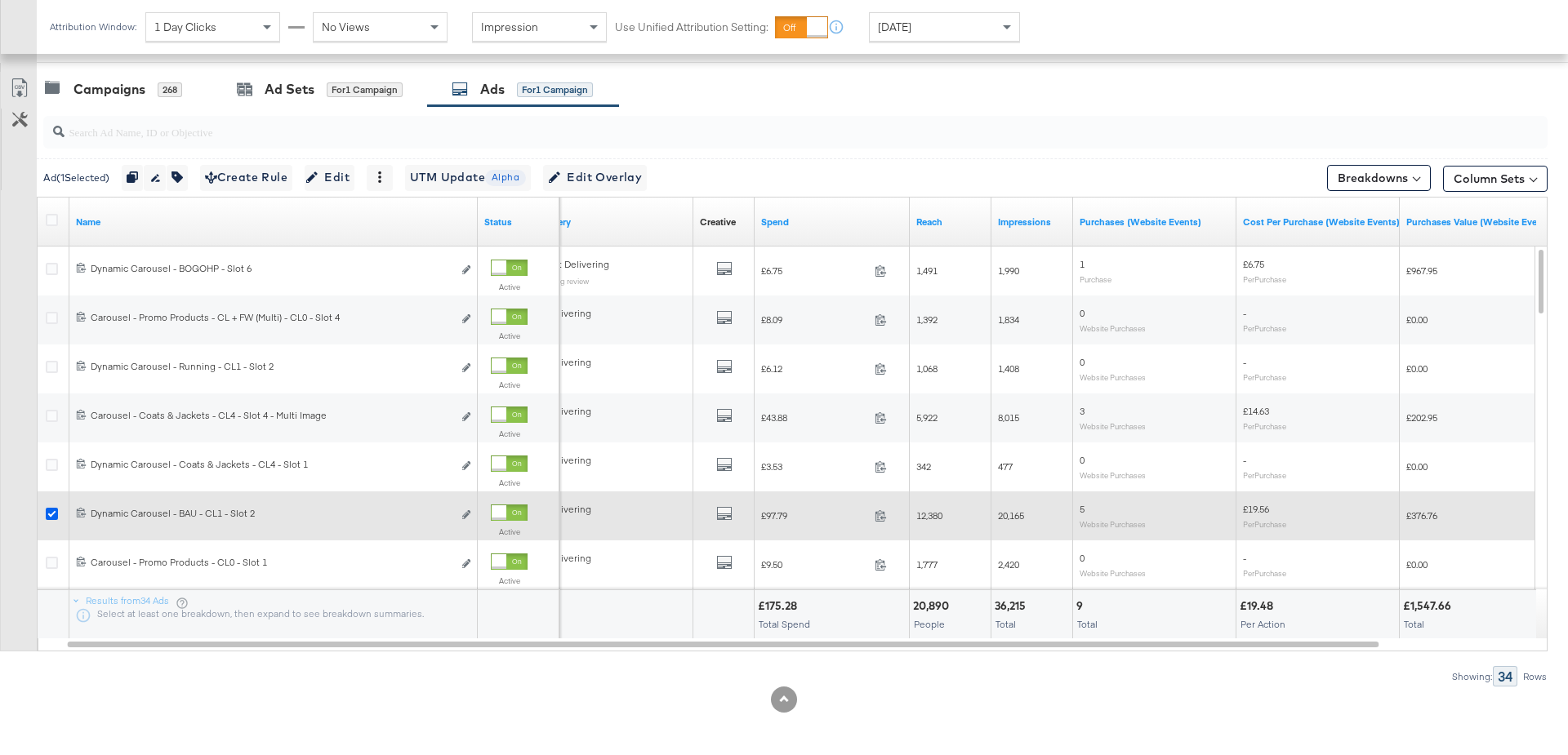
click at [54, 508] on icon at bounding box center [52, 514] width 12 height 12
click at [0, 0] on input "checkbox" at bounding box center [0, 0] width 0 height 0
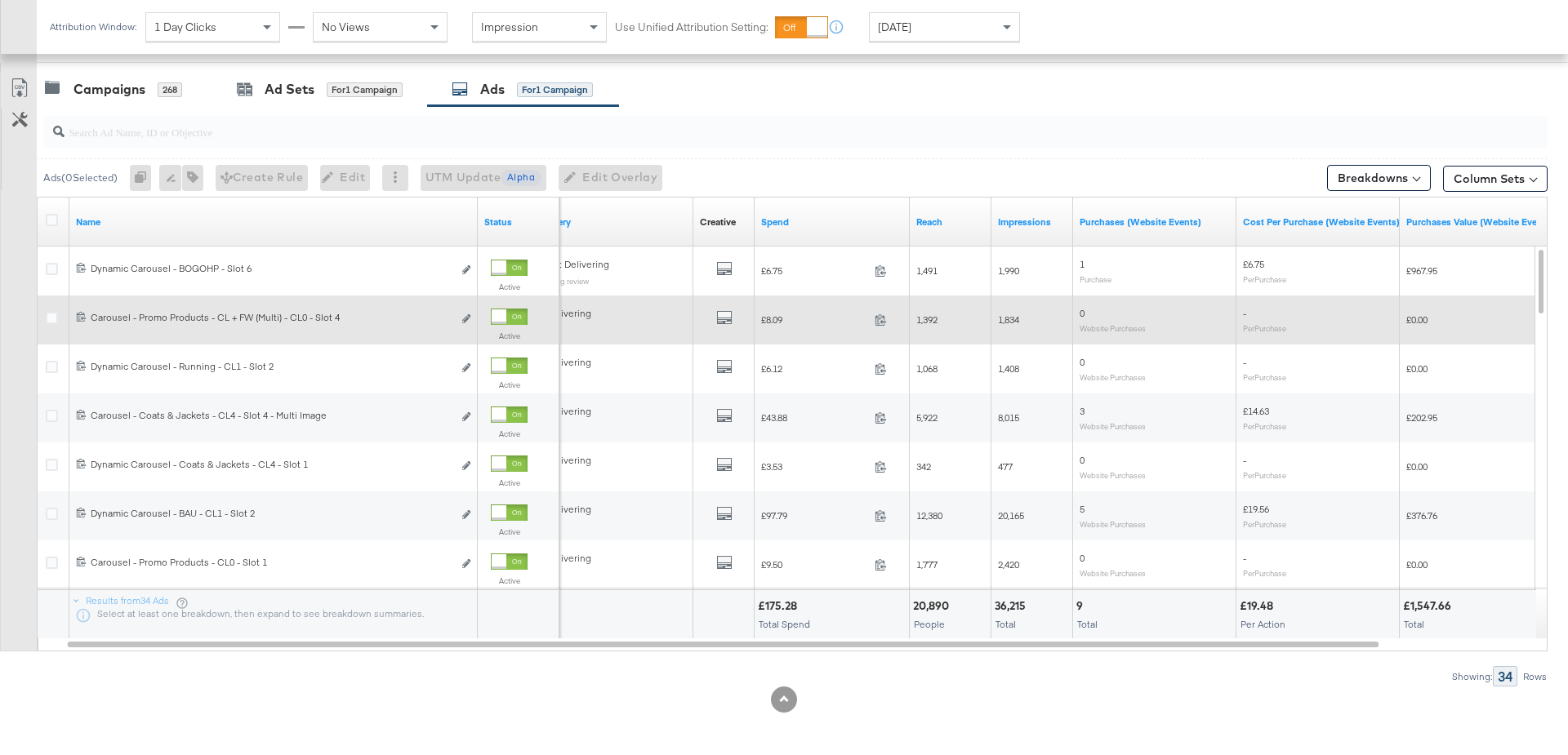
click at [41, 313] on div at bounding box center [54, 320] width 30 height 29
click at [49, 317] on icon at bounding box center [52, 318] width 12 height 12
click at [0, 0] on input "checkbox" at bounding box center [0, 0] width 0 height 0
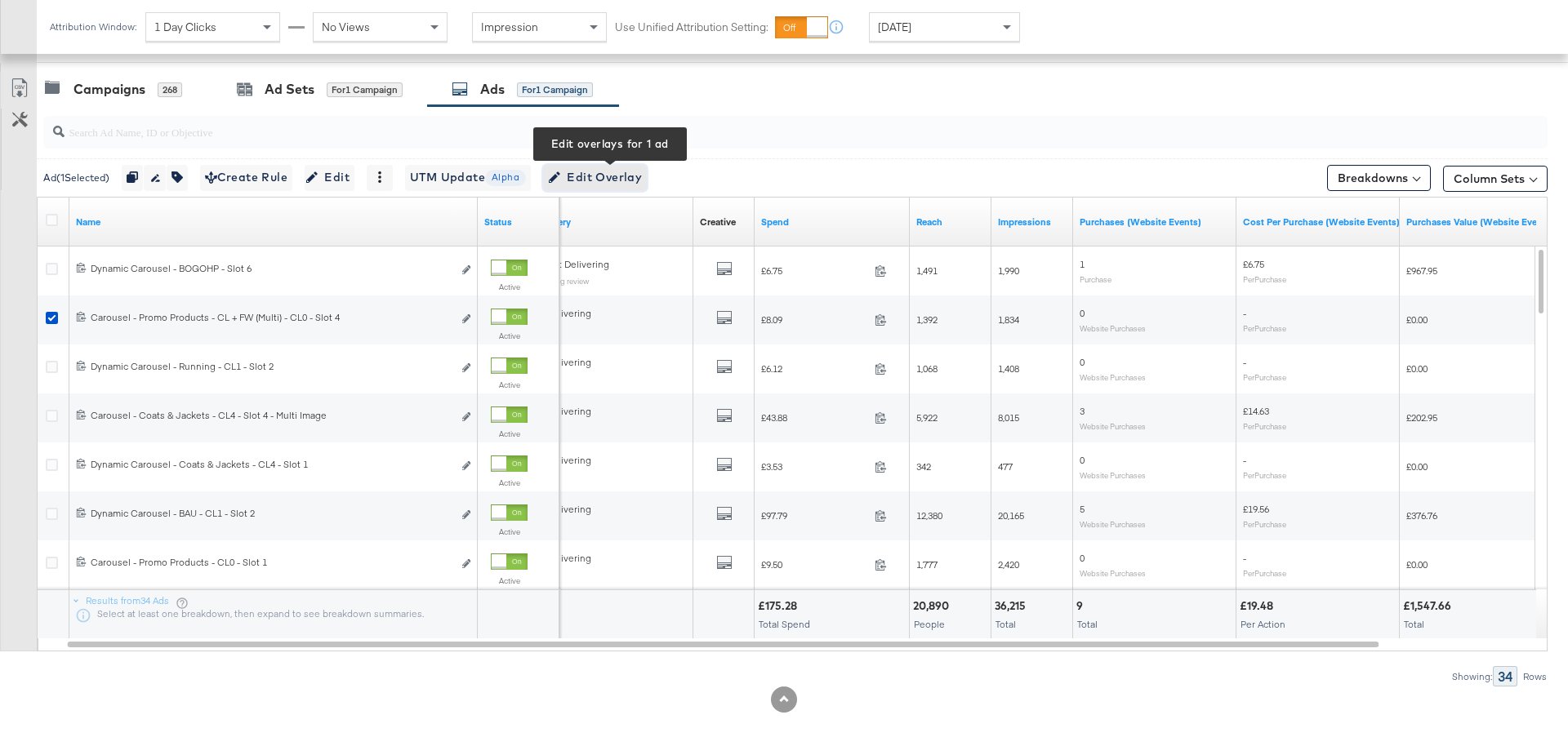
click at [637, 168] on span "Edit Overlay Edit overlays for 1 ad" at bounding box center [594, 177] width 94 height 20
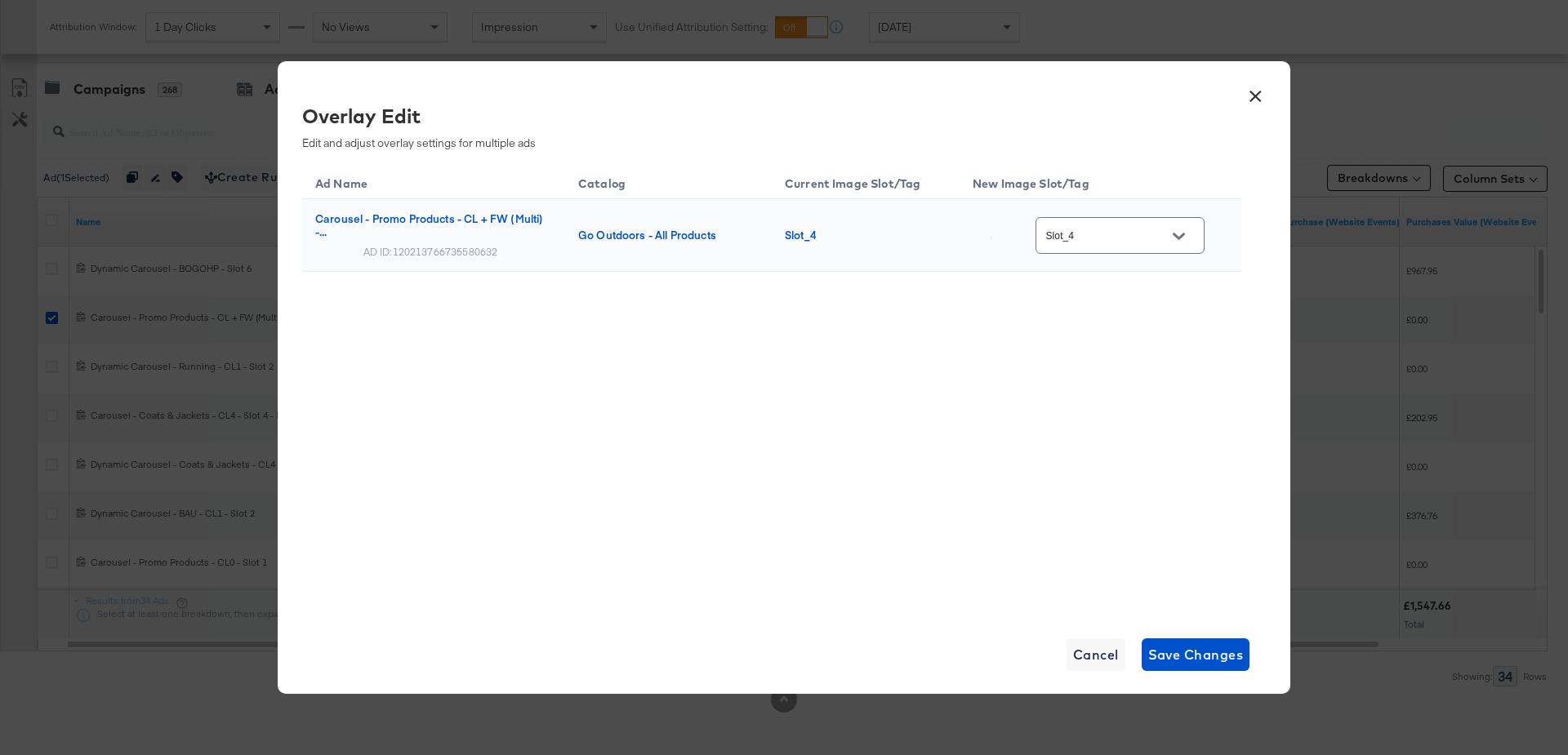
click at [1255, 97] on button "×" at bounding box center [1255, 91] width 29 height 29
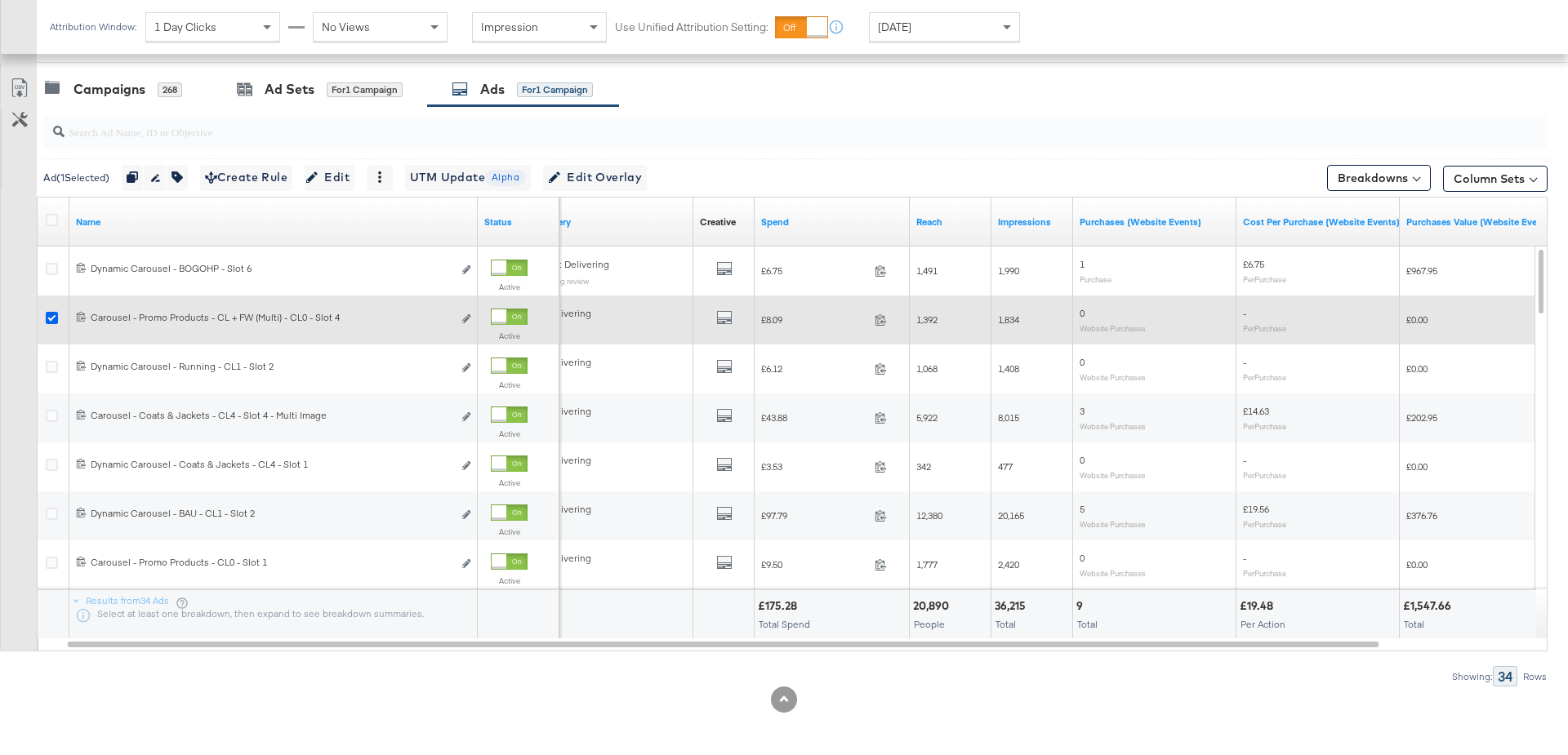
click at [51, 317] on icon at bounding box center [52, 318] width 12 height 12
click at [0, 0] on input "checkbox" at bounding box center [0, 0] width 0 height 0
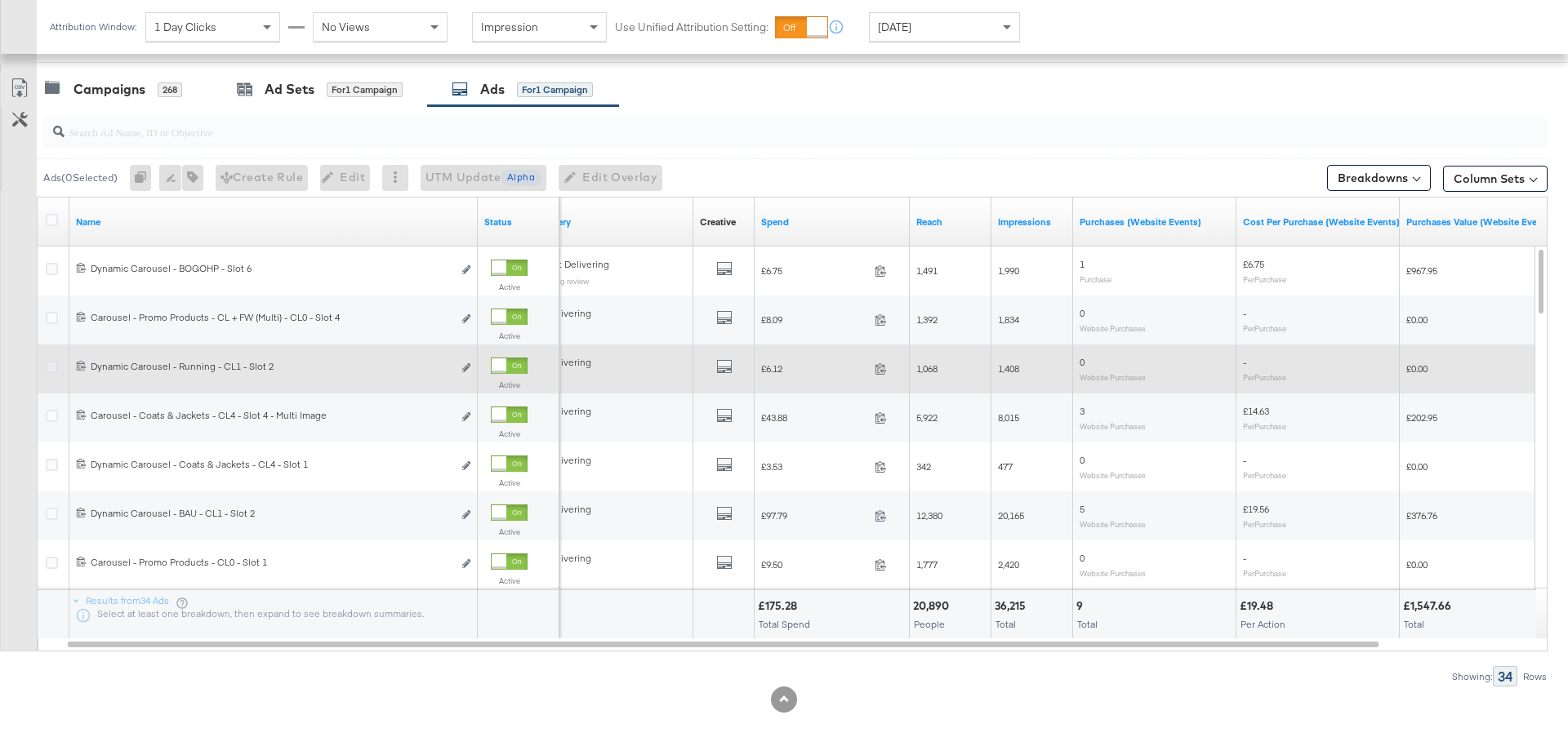
click at [52, 365] on icon at bounding box center [52, 367] width 12 height 12
click at [0, 0] on input "checkbox" at bounding box center [0, 0] width 0 height 0
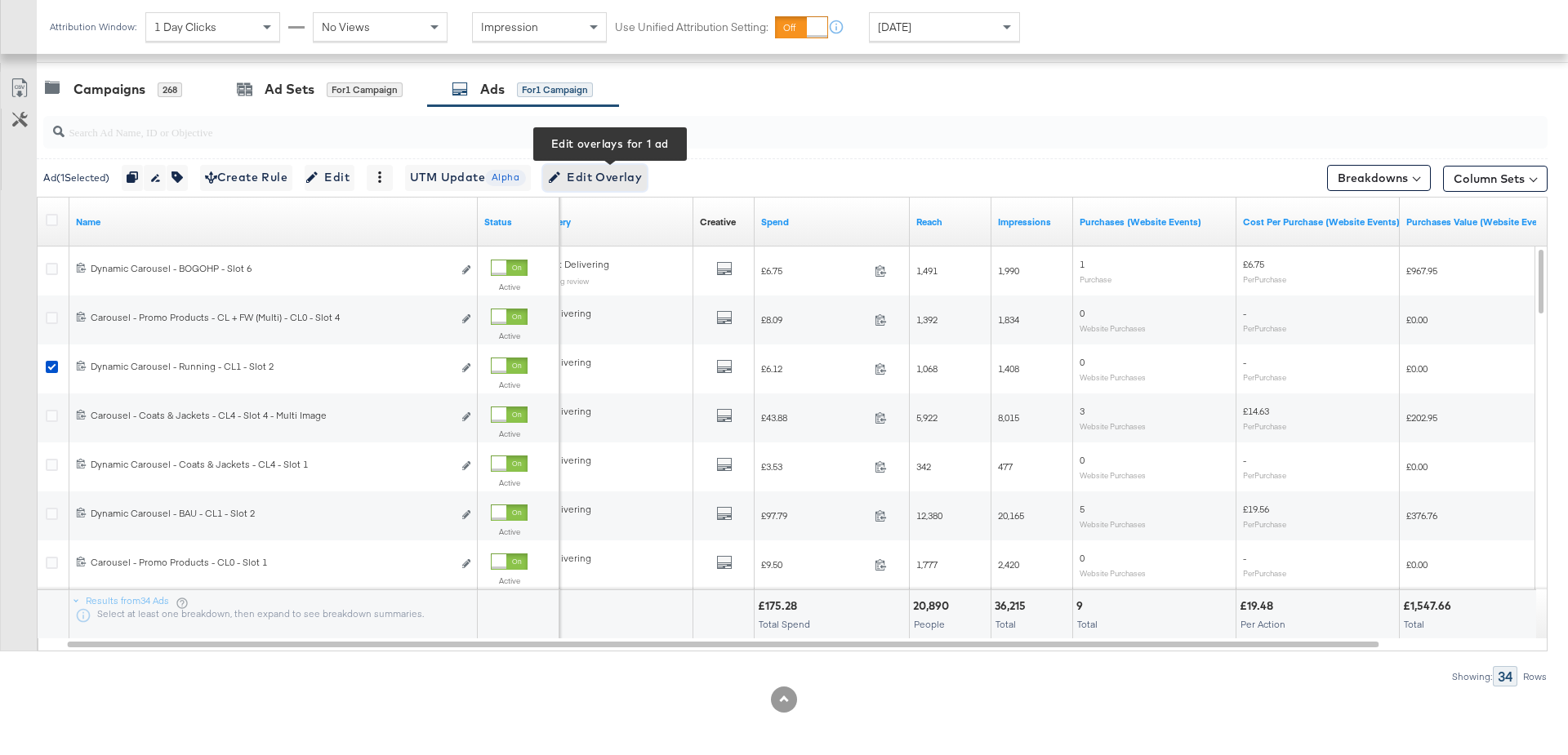
click at [625, 171] on span "Edit Overlay Edit overlays for 1 ad" at bounding box center [594, 177] width 94 height 20
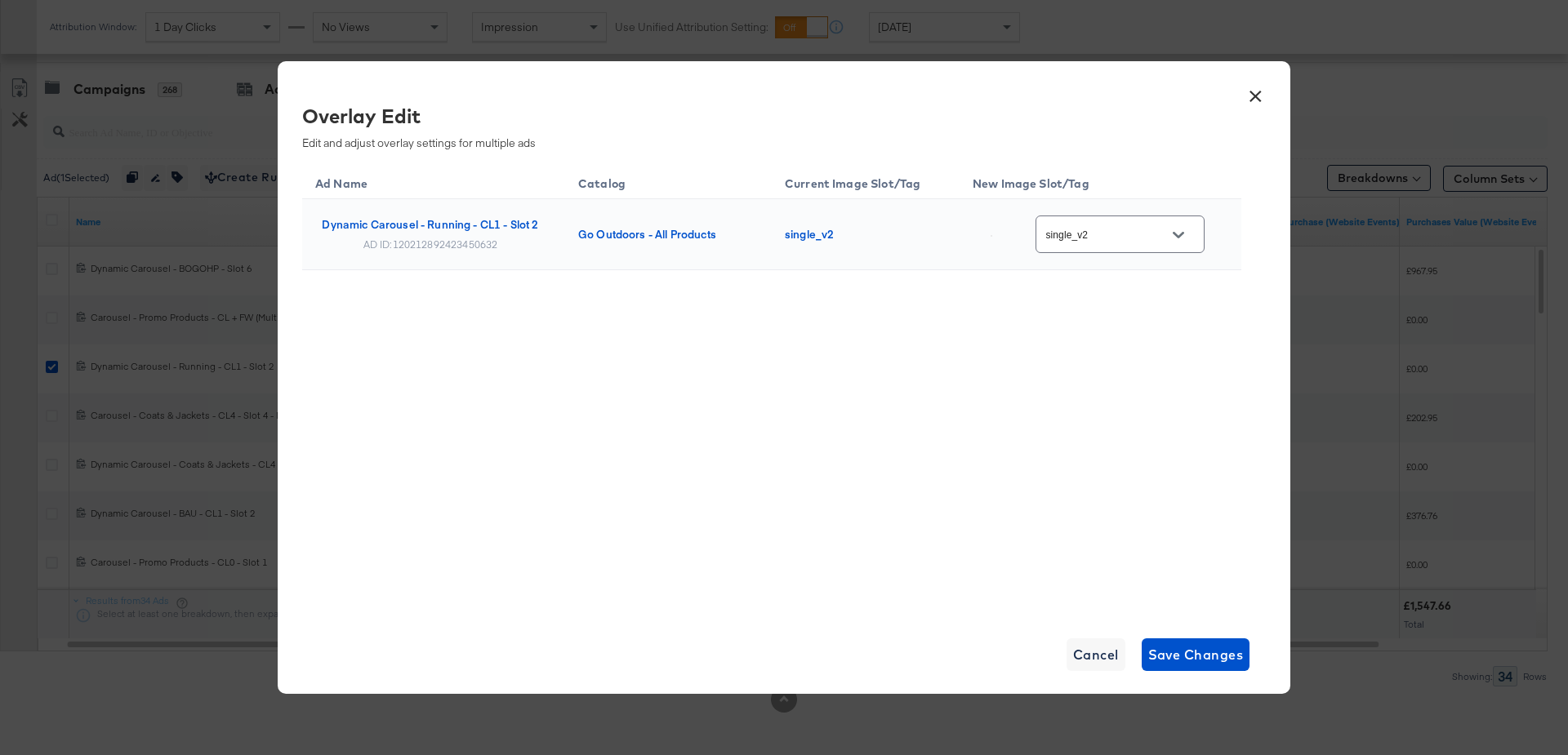
click at [1250, 97] on button "×" at bounding box center [1255, 91] width 29 height 29
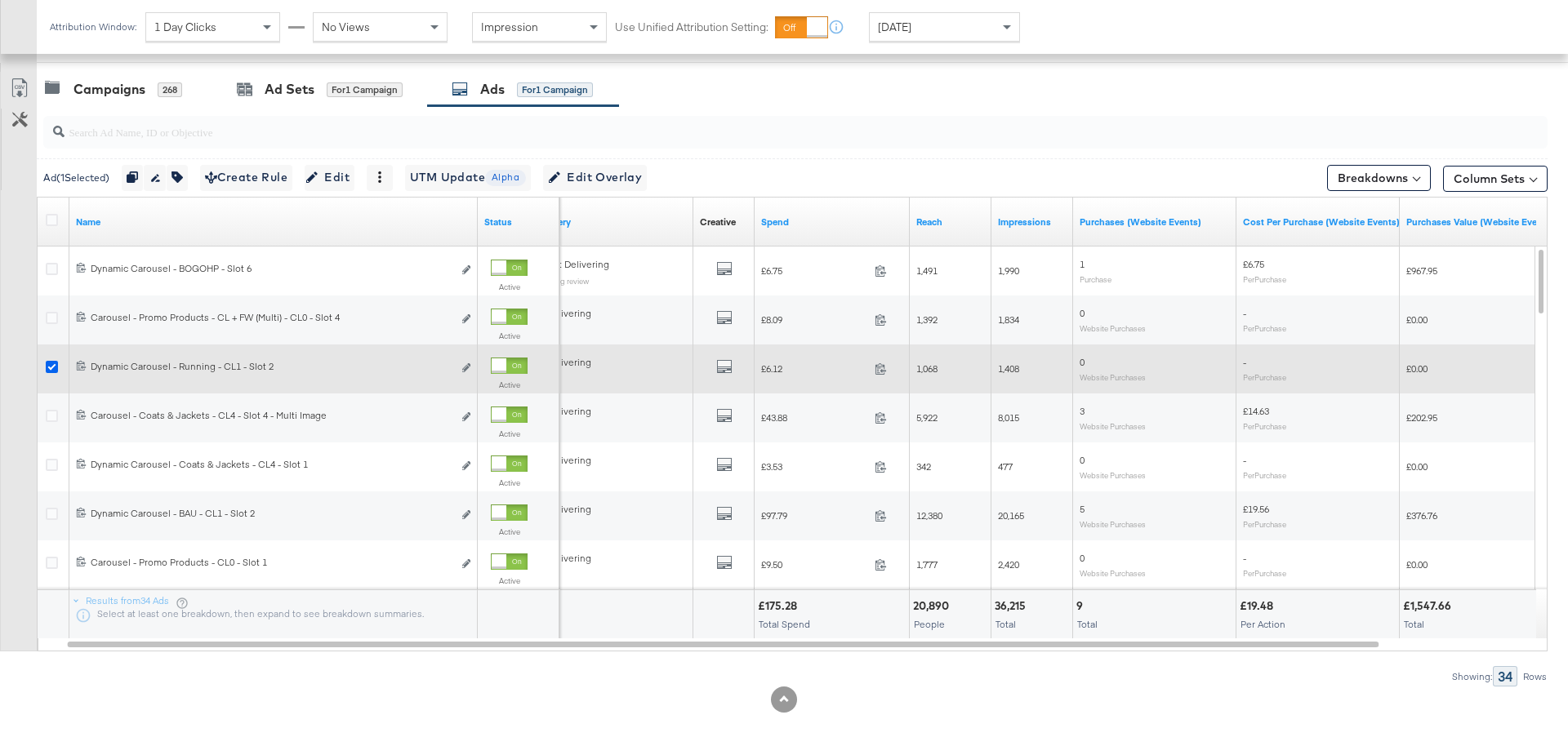
click at [52, 368] on icon at bounding box center [52, 367] width 12 height 12
click at [0, 0] on input "checkbox" at bounding box center [0, 0] width 0 height 0
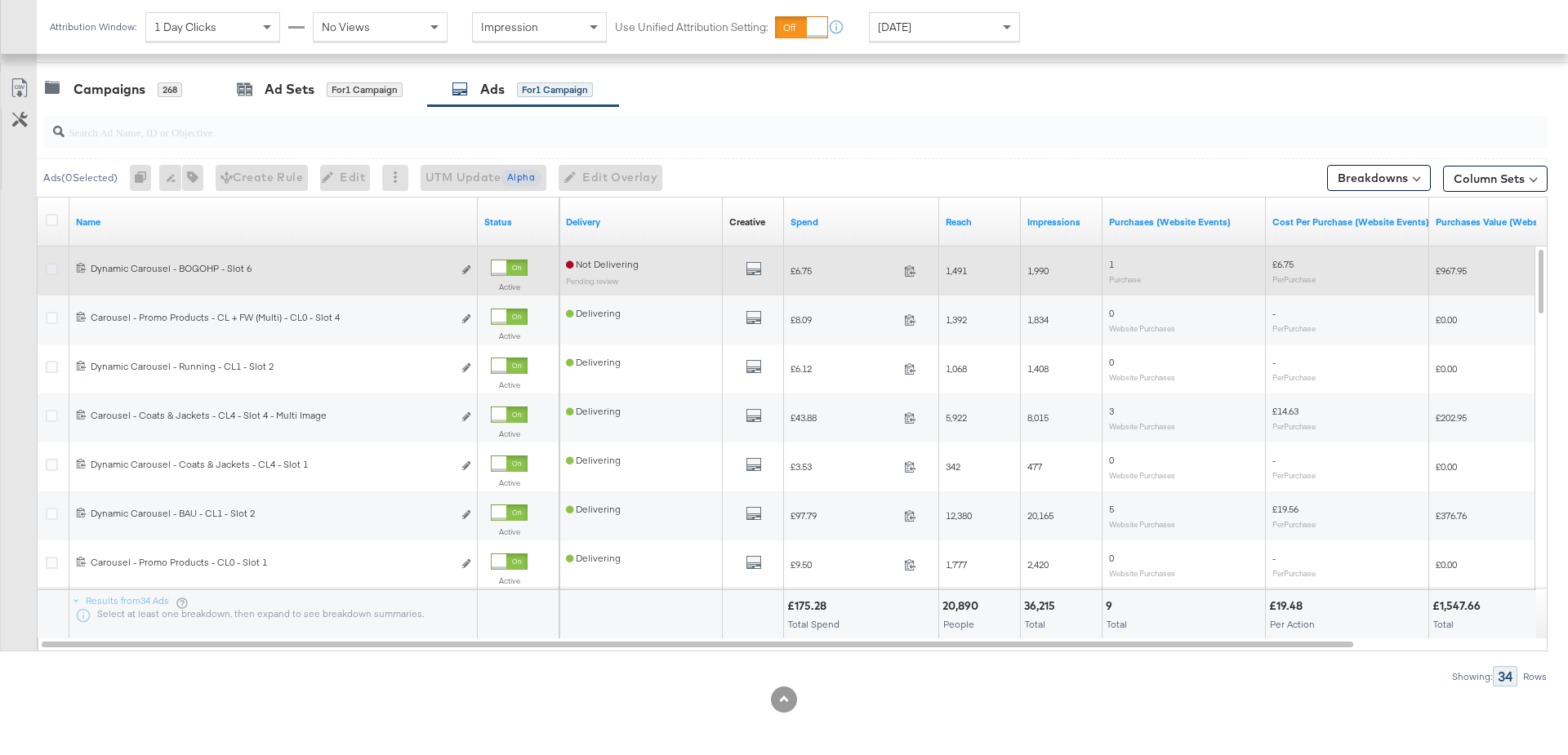
click at [50, 268] on icon at bounding box center [52, 269] width 12 height 12
click at [0, 0] on input "checkbox" at bounding box center [0, 0] width 0 height 0
click at [50, 268] on icon at bounding box center [52, 269] width 12 height 12
click at [0, 0] on input "checkbox" at bounding box center [0, 0] width 0 height 0
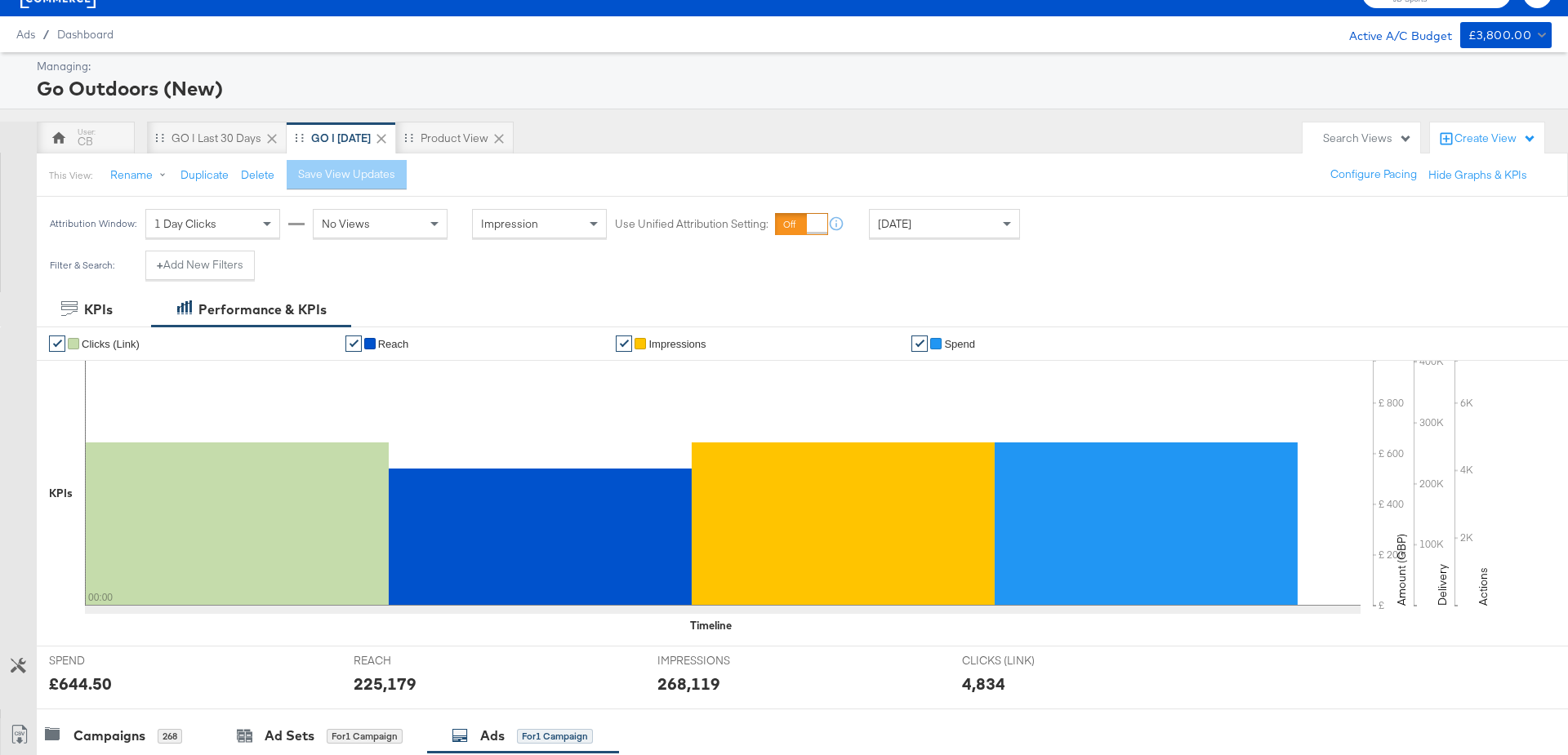
scroll to position [0, 0]
